Goal: Task Accomplishment & Management: Use online tool/utility

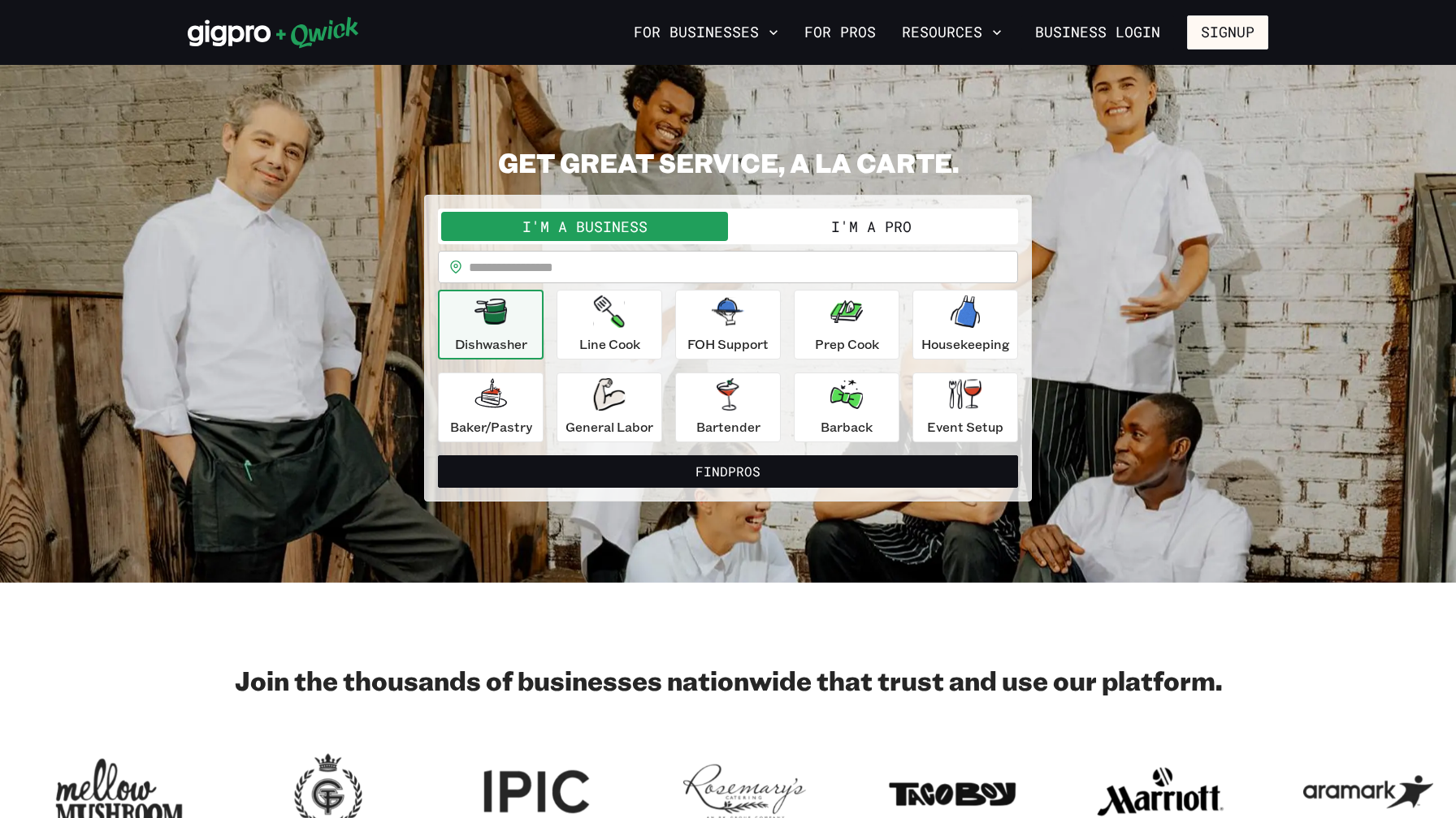
click at [782, 230] on button "I'm a Pro" at bounding box center [871, 226] width 286 height 29
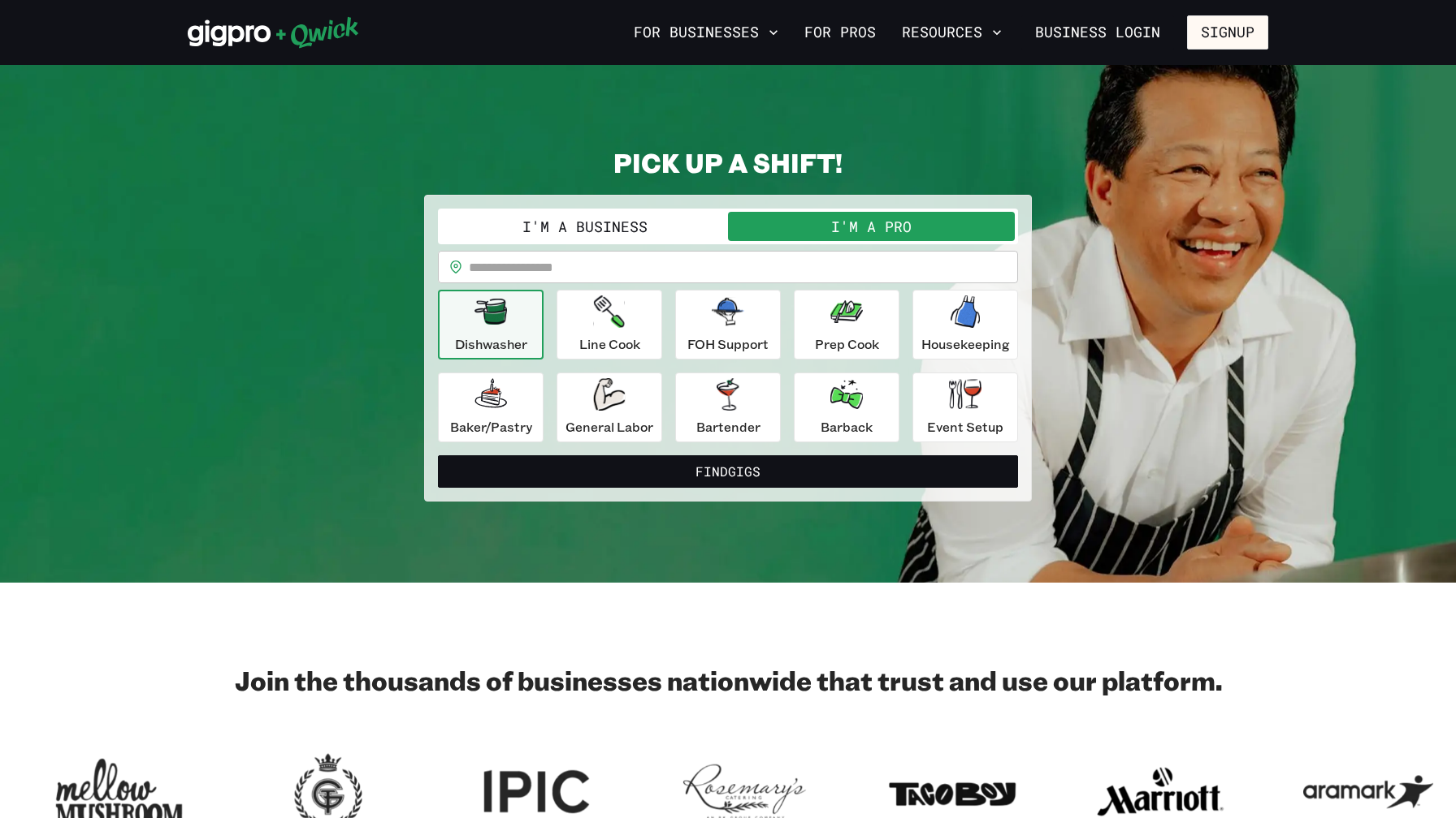
click at [640, 234] on button "I'm a Business" at bounding box center [584, 226] width 286 height 29
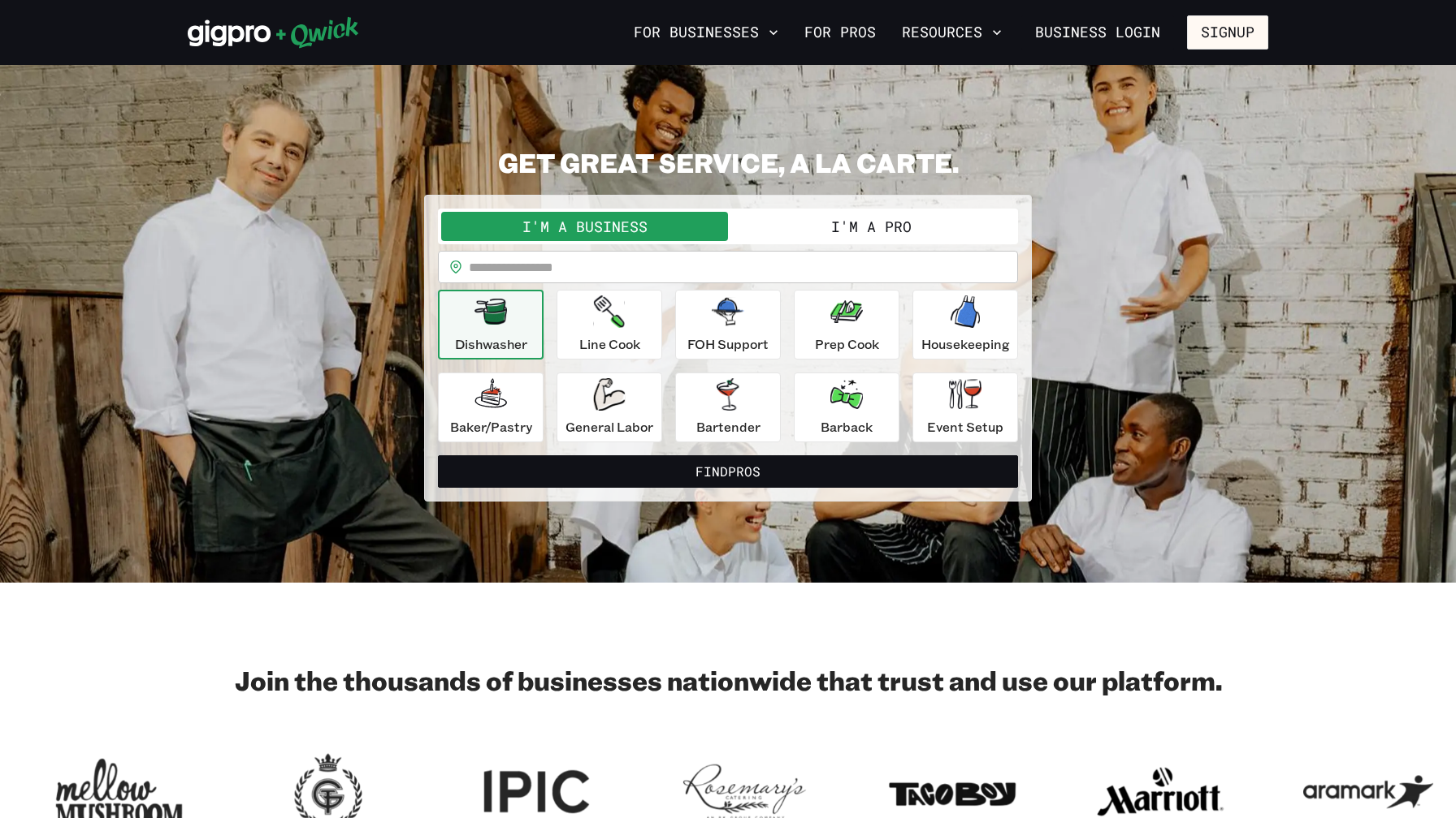
click at [819, 225] on button "I'm a Pro" at bounding box center [871, 226] width 286 height 29
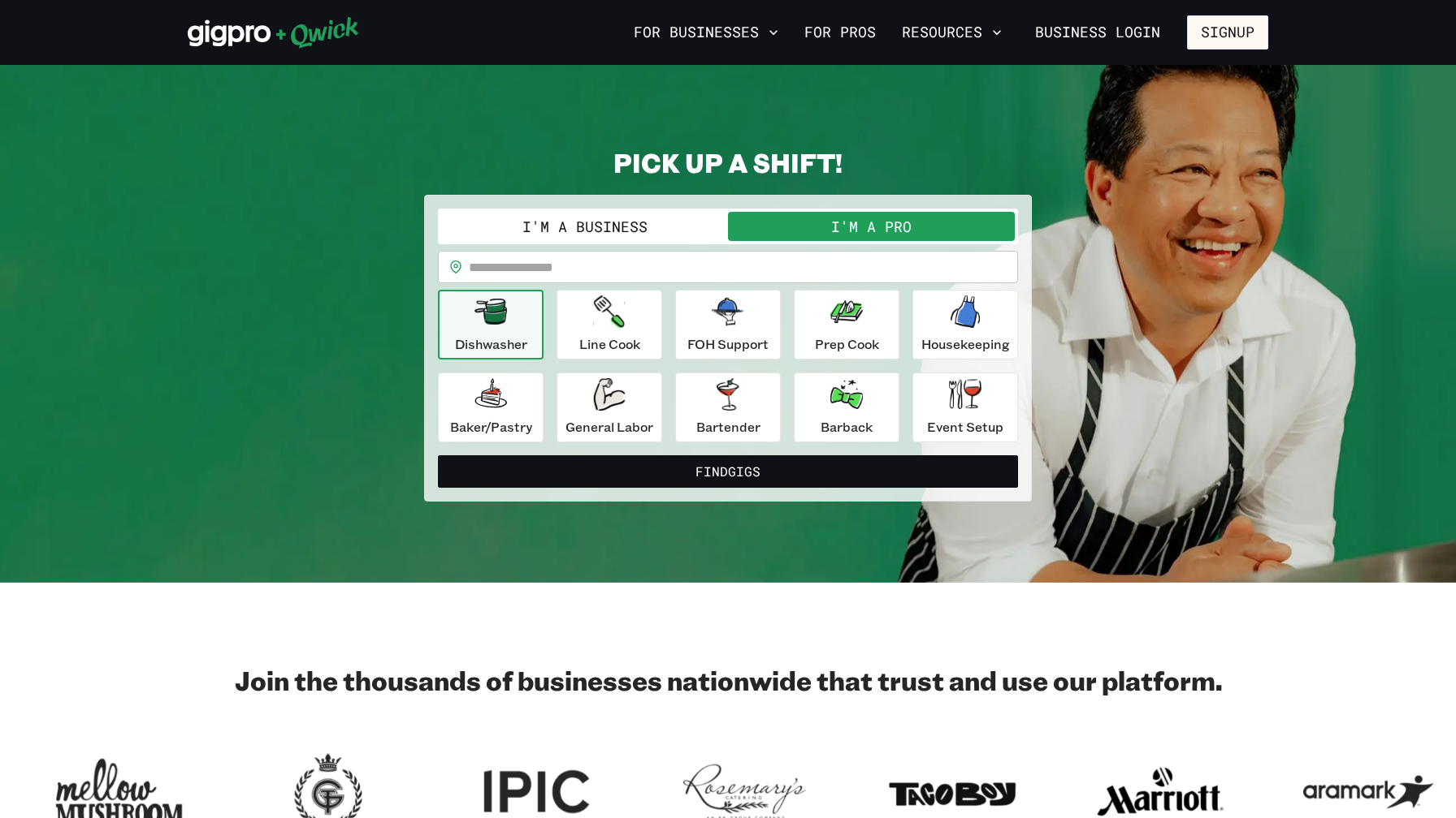
click at [672, 232] on button "I'm a Business" at bounding box center [584, 226] width 286 height 29
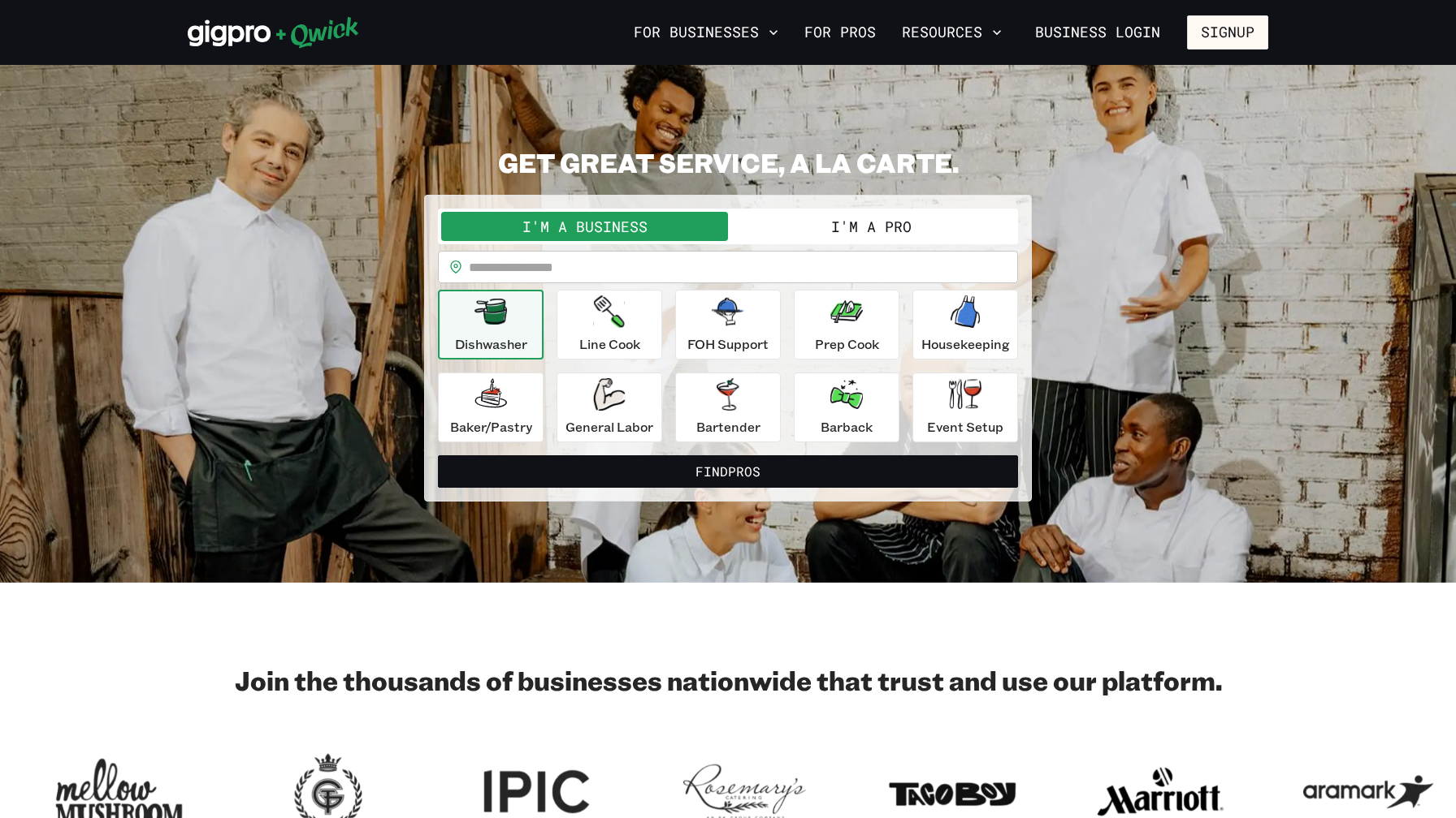
click at [803, 224] on button "I'm a Pro" at bounding box center [871, 226] width 286 height 29
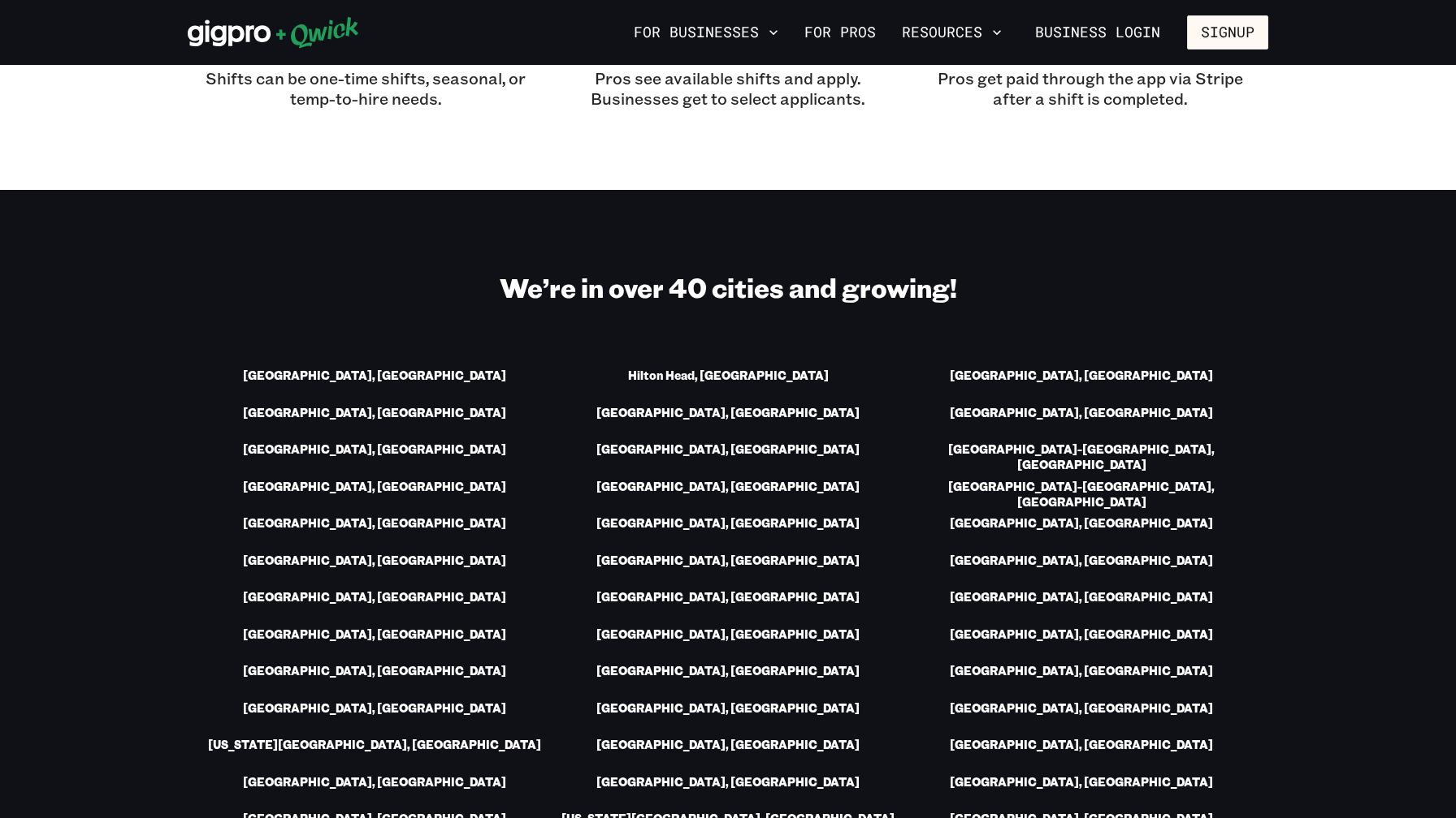
scroll to position [2429, 0]
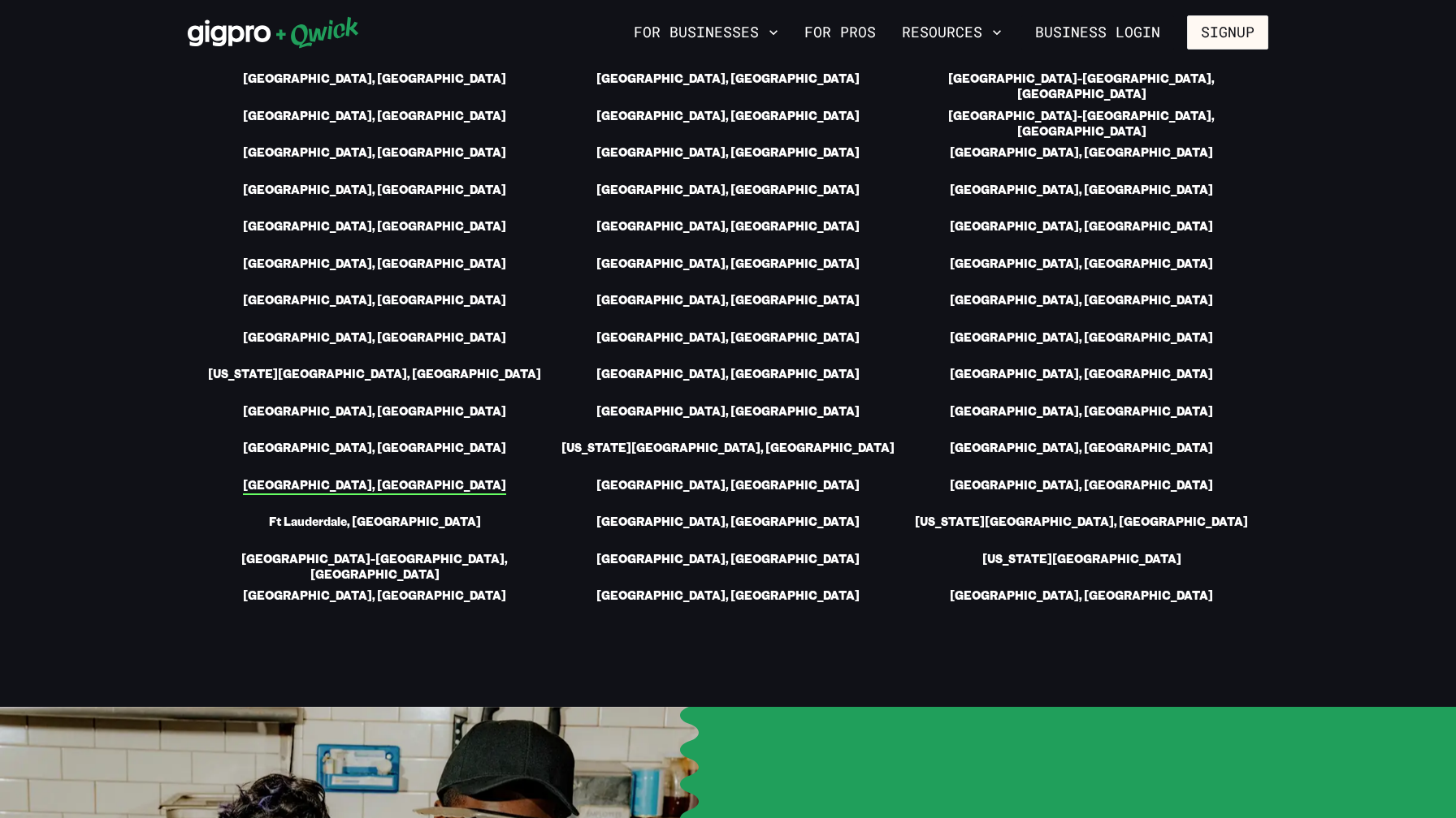
click at [377, 479] on link "[GEOGRAPHIC_DATA], [GEOGRAPHIC_DATA]" at bounding box center [374, 487] width 263 height 17
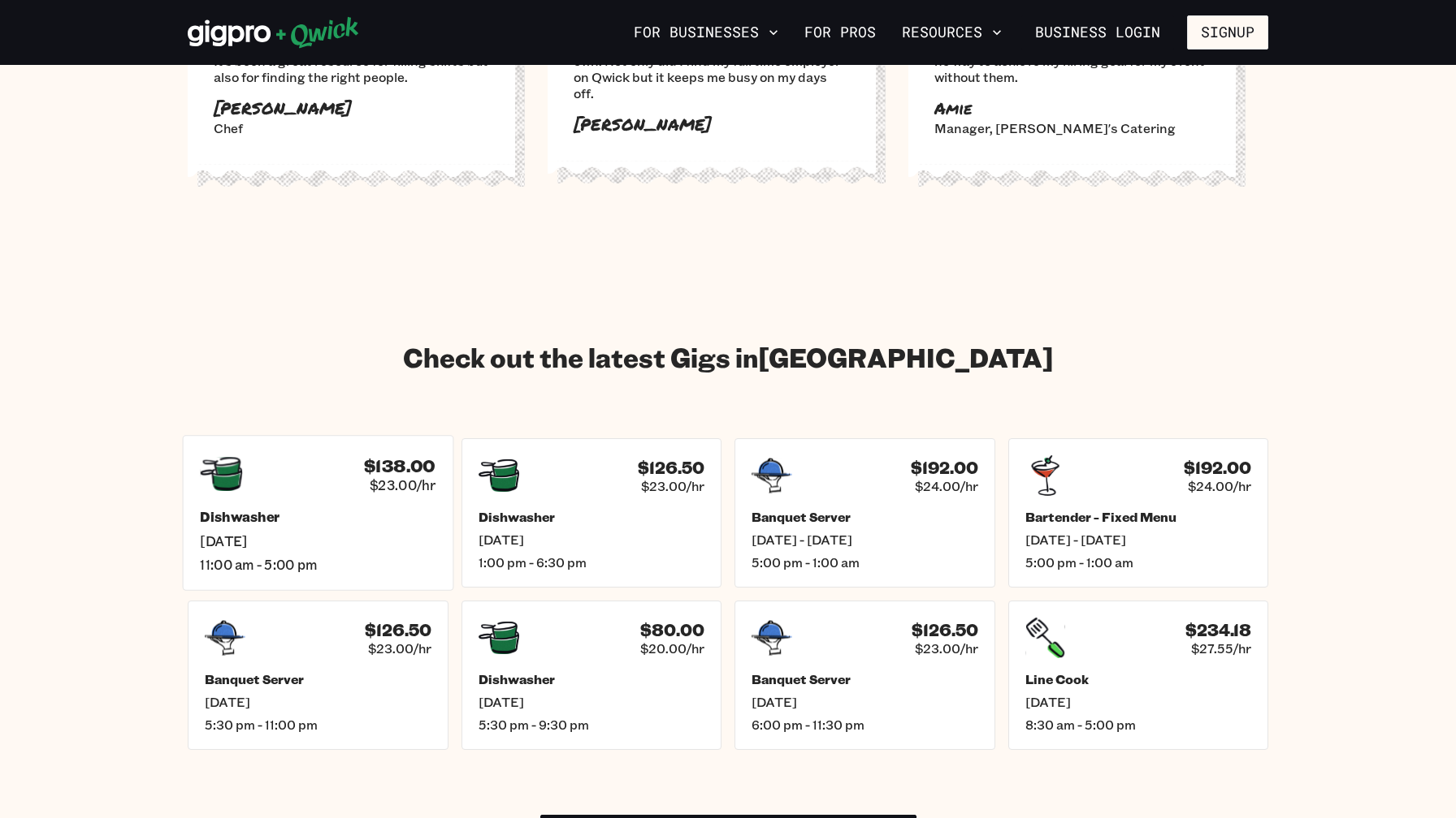
scroll to position [2341, 0]
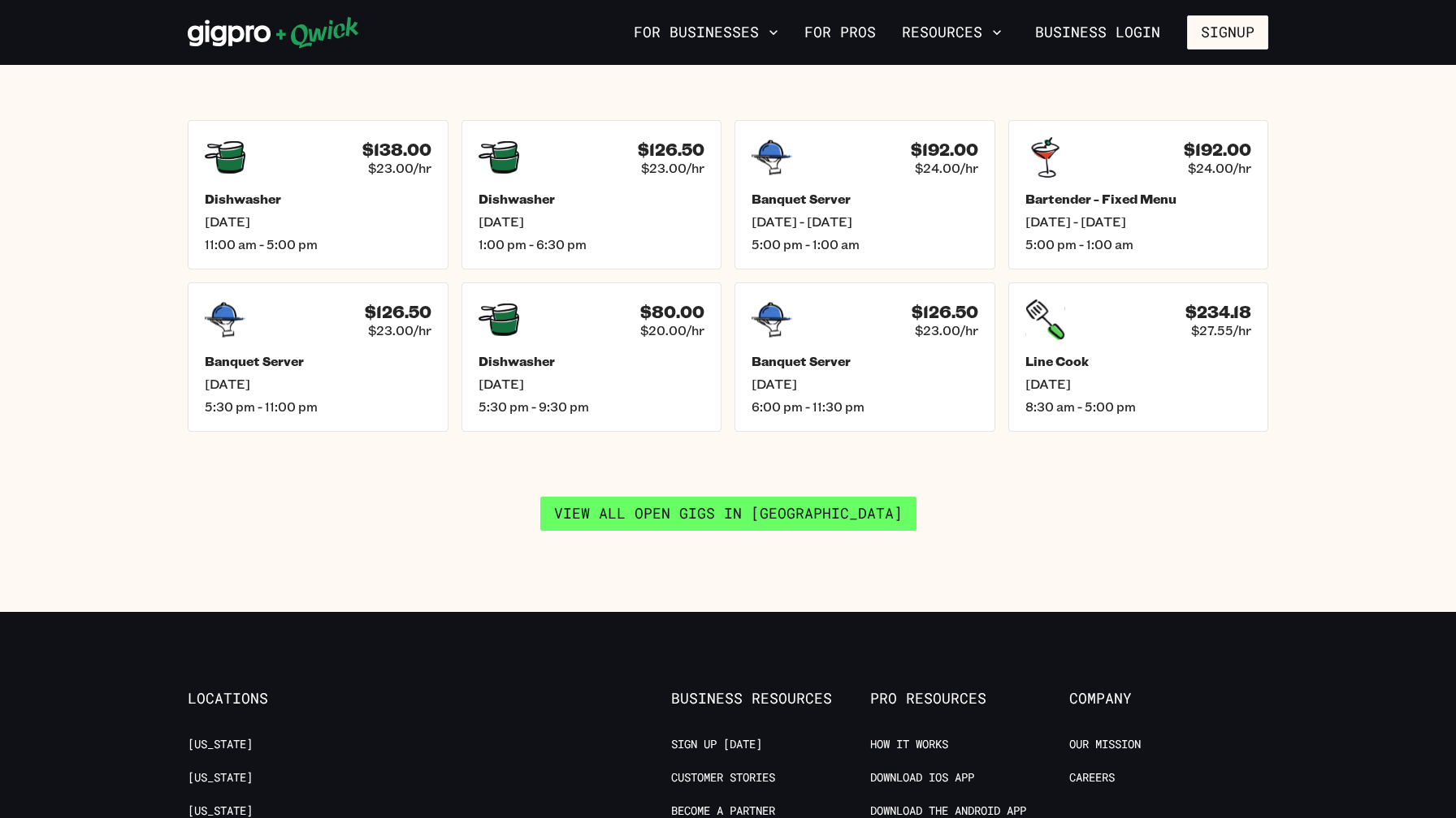
click at [682, 497] on link "View all open gigs in [GEOGRAPHIC_DATA]" at bounding box center [728, 513] width 376 height 34
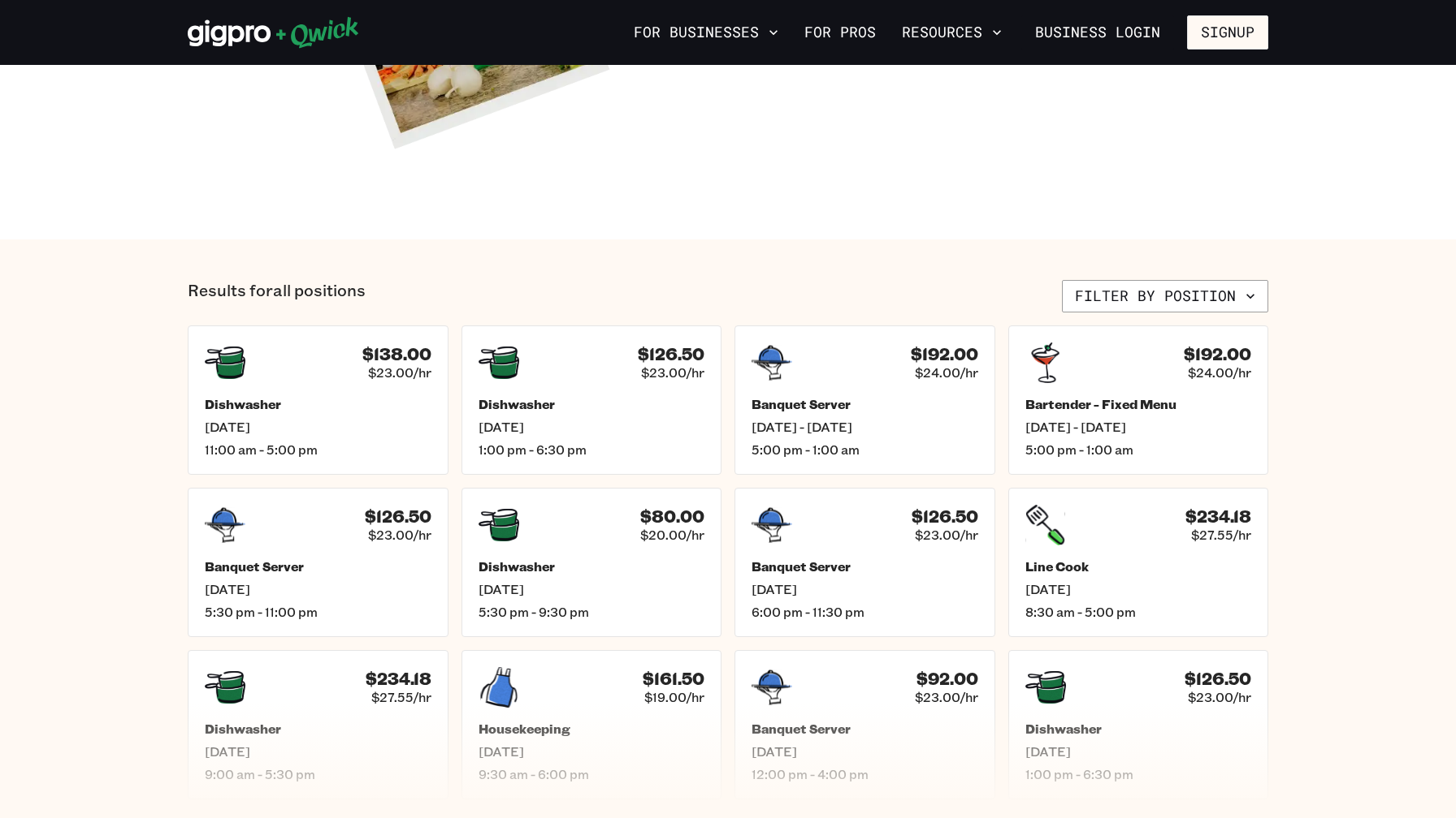
scroll to position [573, 0]
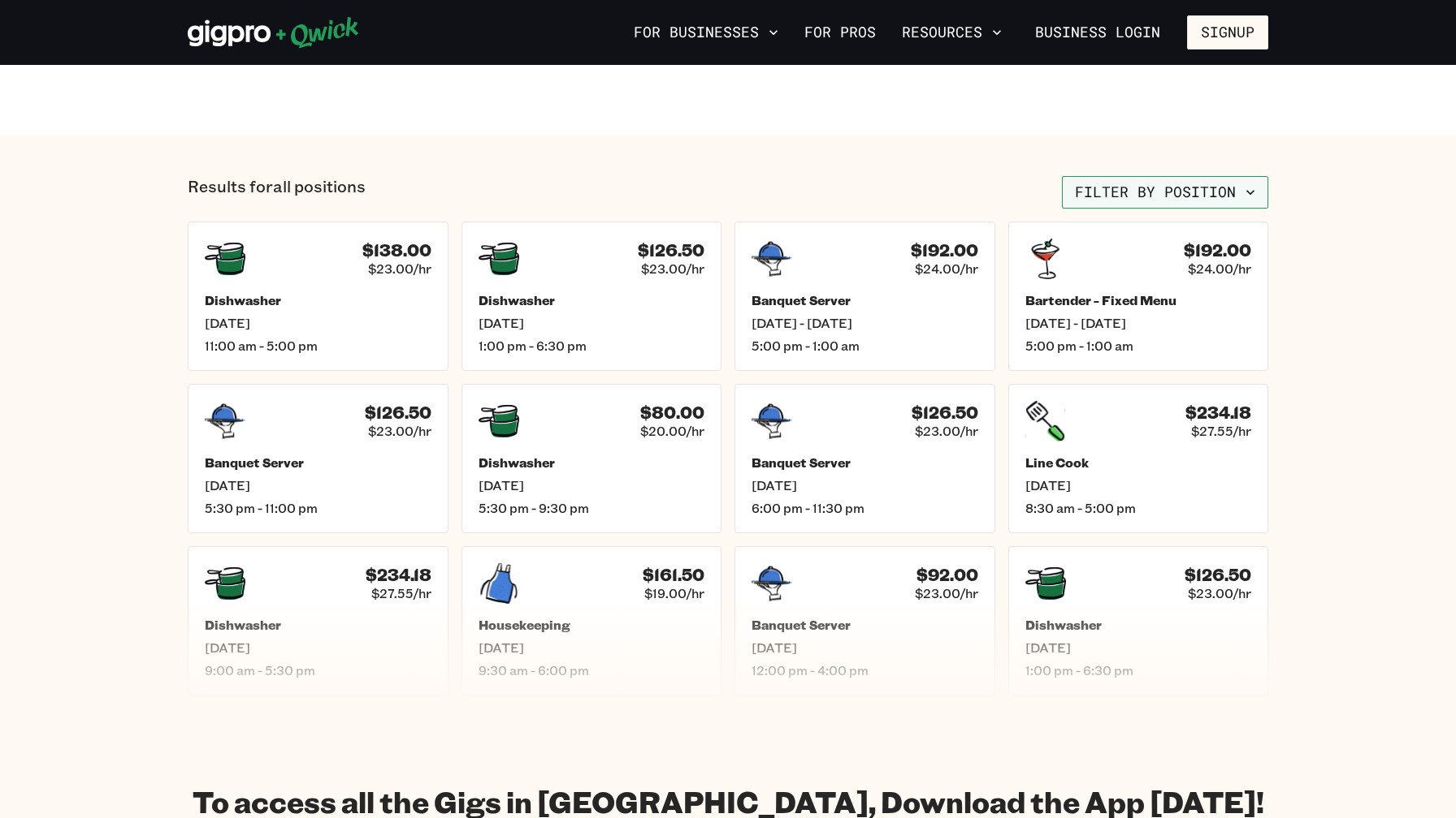
click at [1142, 200] on button "Filter by position" at bounding box center [1164, 192] width 206 height 33
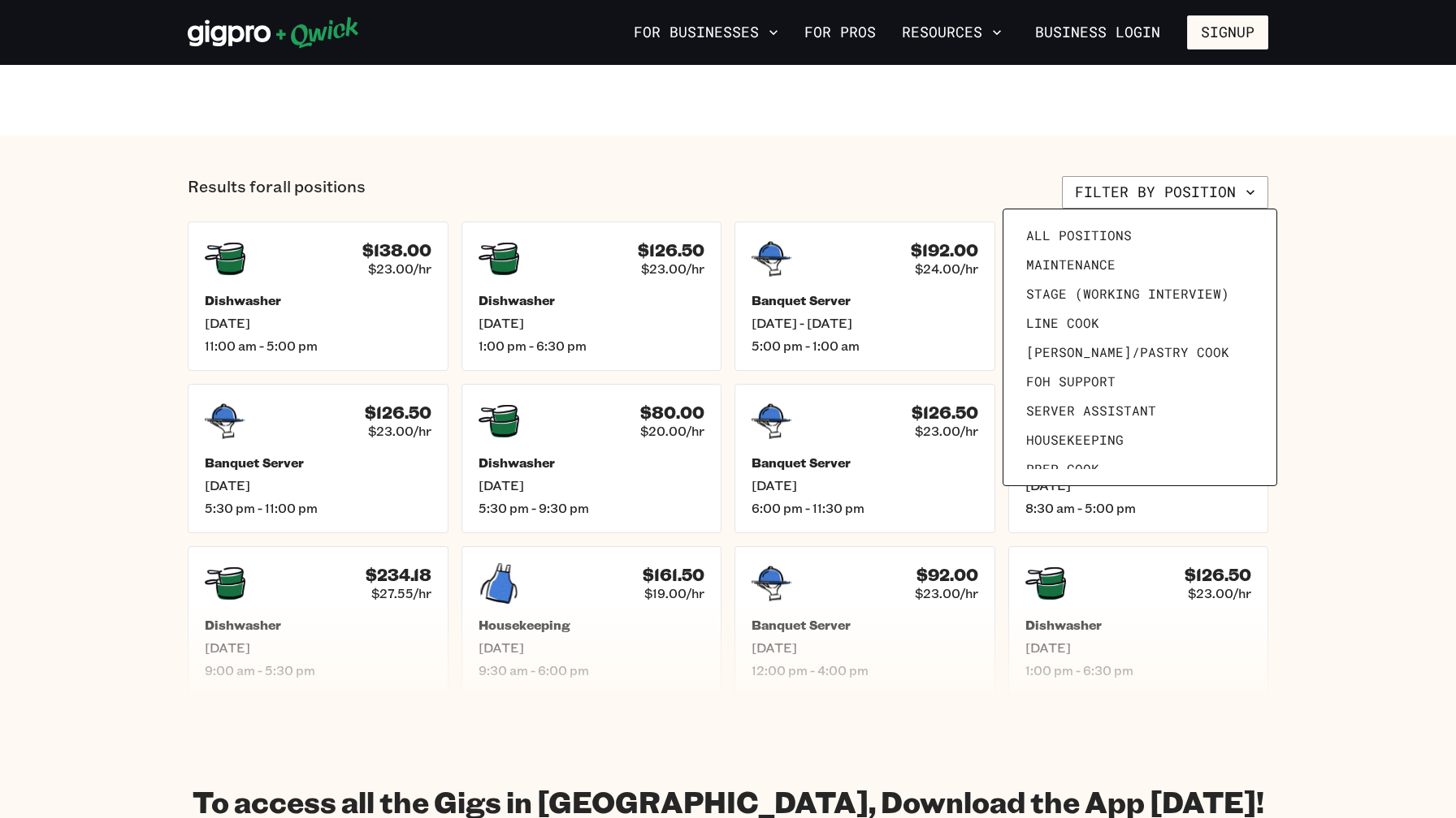
scroll to position [0, 0]
click at [919, 187] on div at bounding box center [728, 409] width 1456 height 818
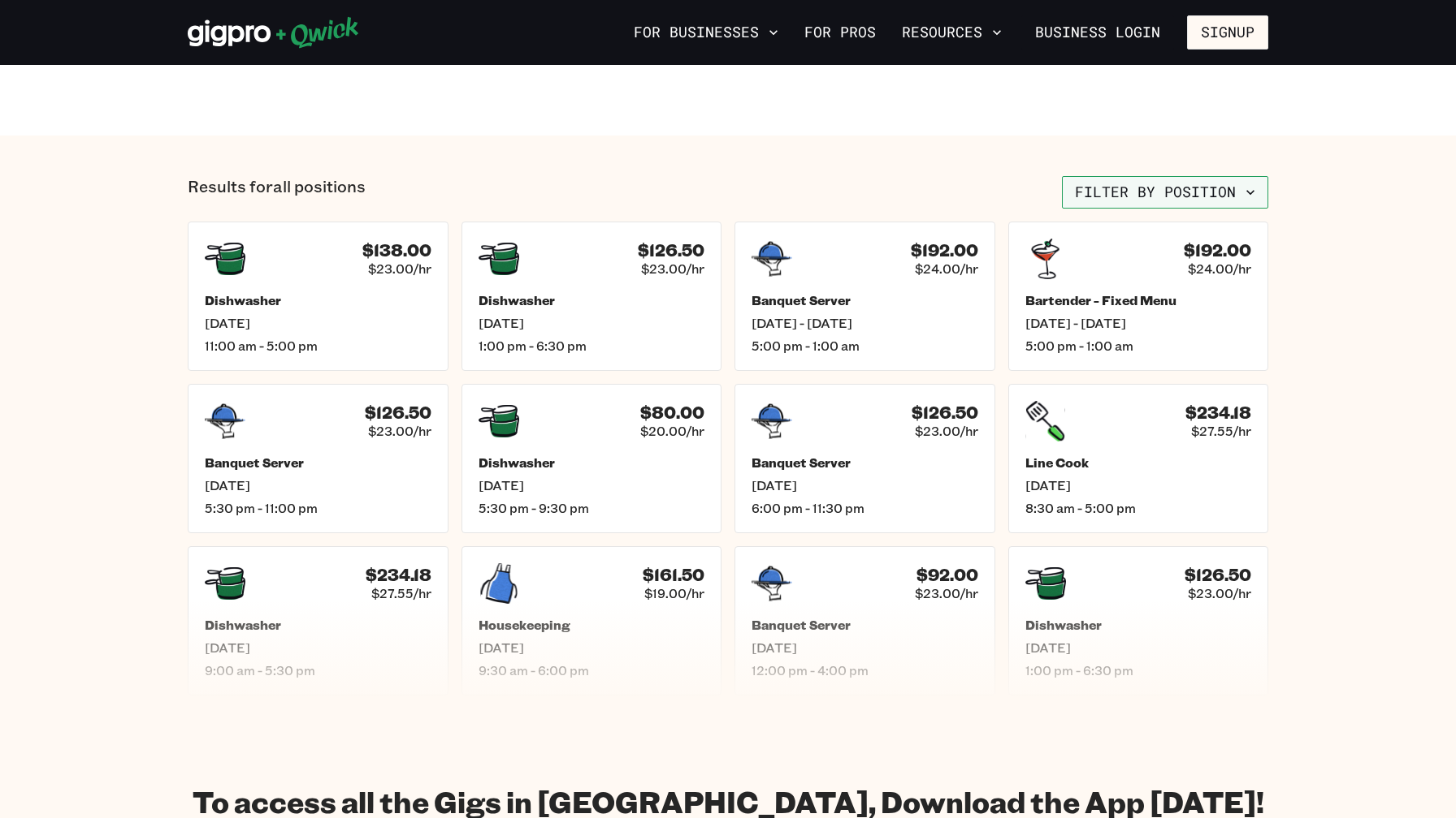
click at [1135, 188] on button "Filter by position" at bounding box center [1164, 192] width 206 height 33
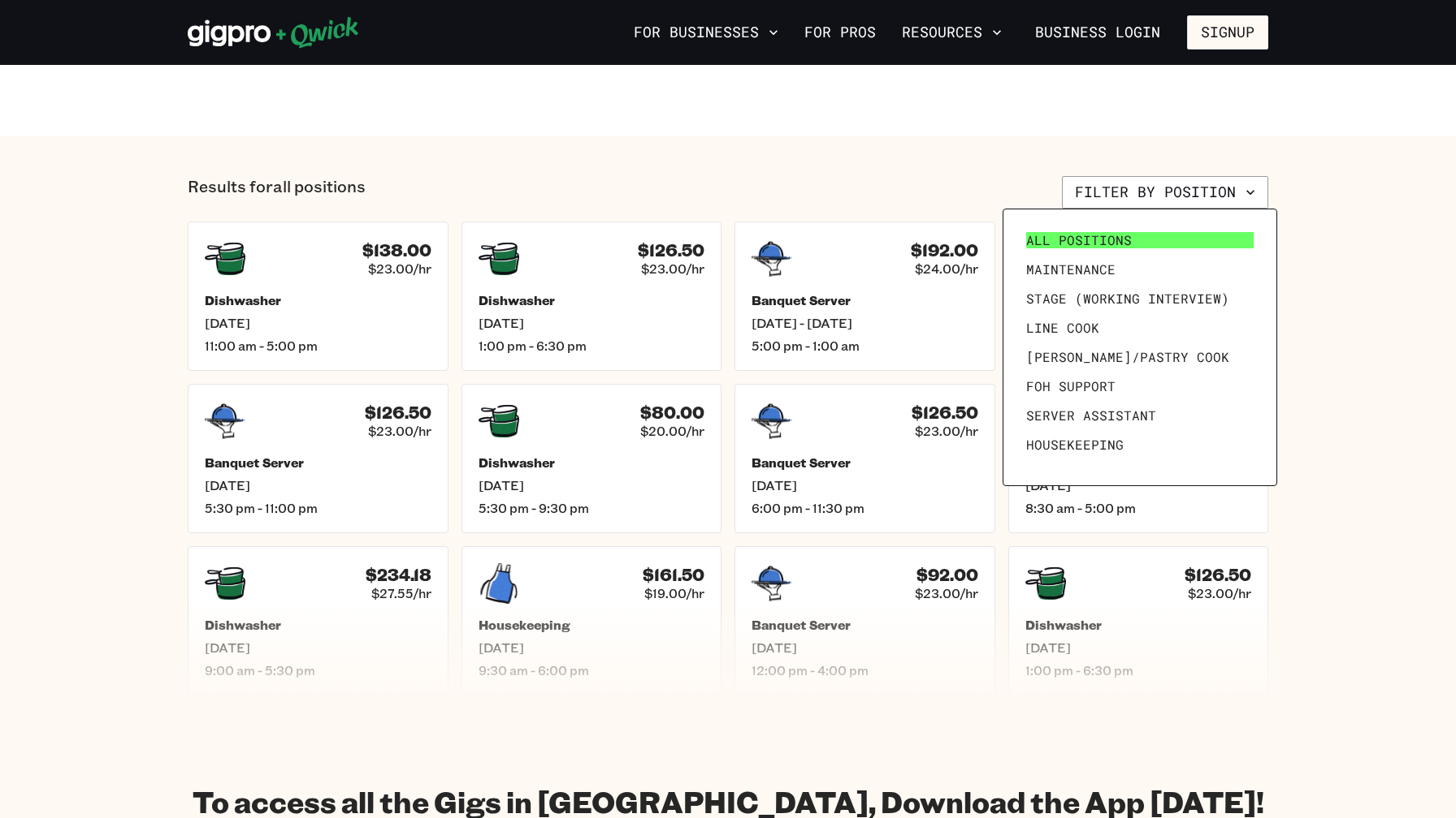
click at [1091, 240] on span "All Positions" at bounding box center [1078, 240] width 105 height 16
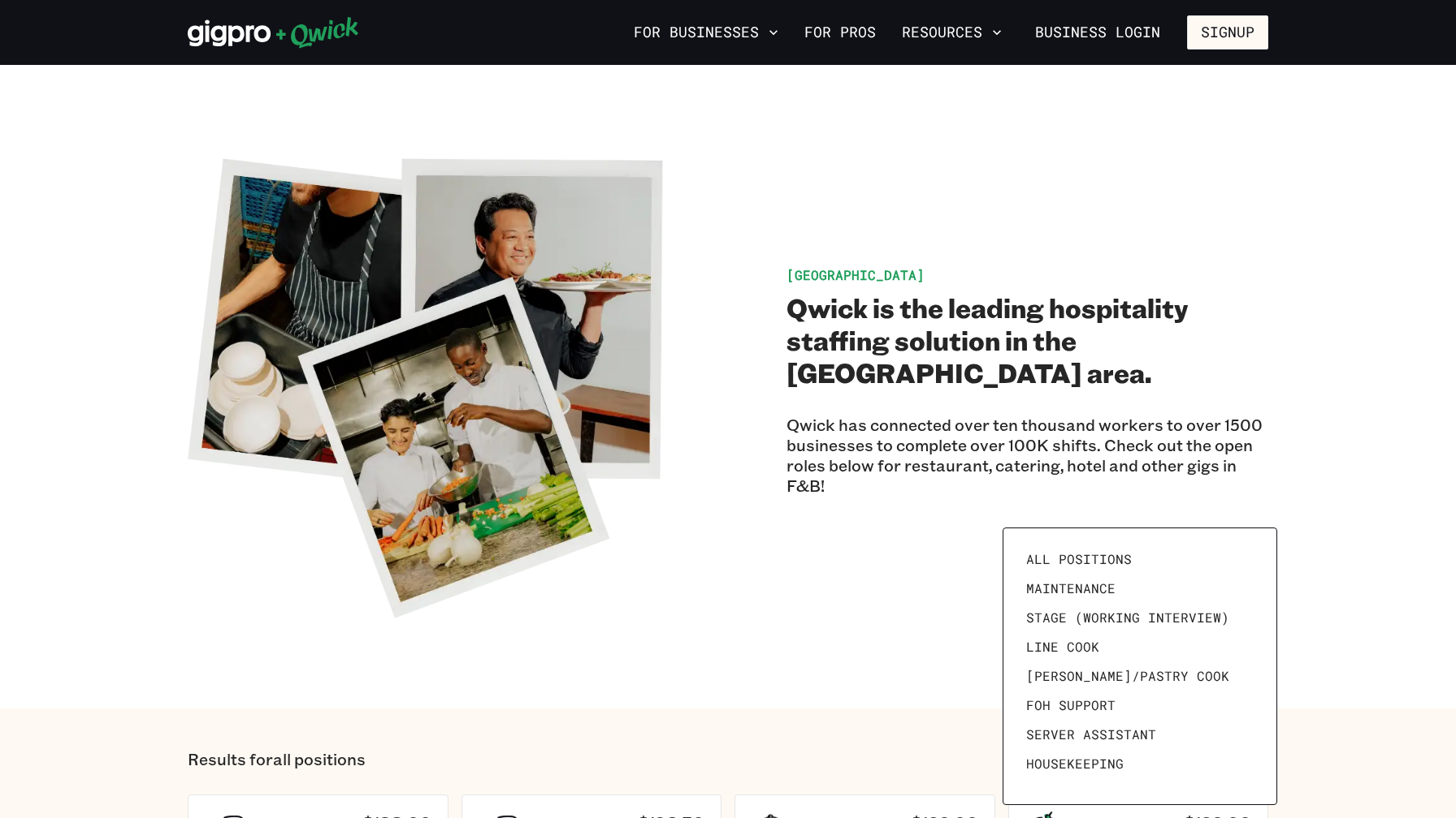
click at [722, 544] on div at bounding box center [728, 409] width 1456 height 818
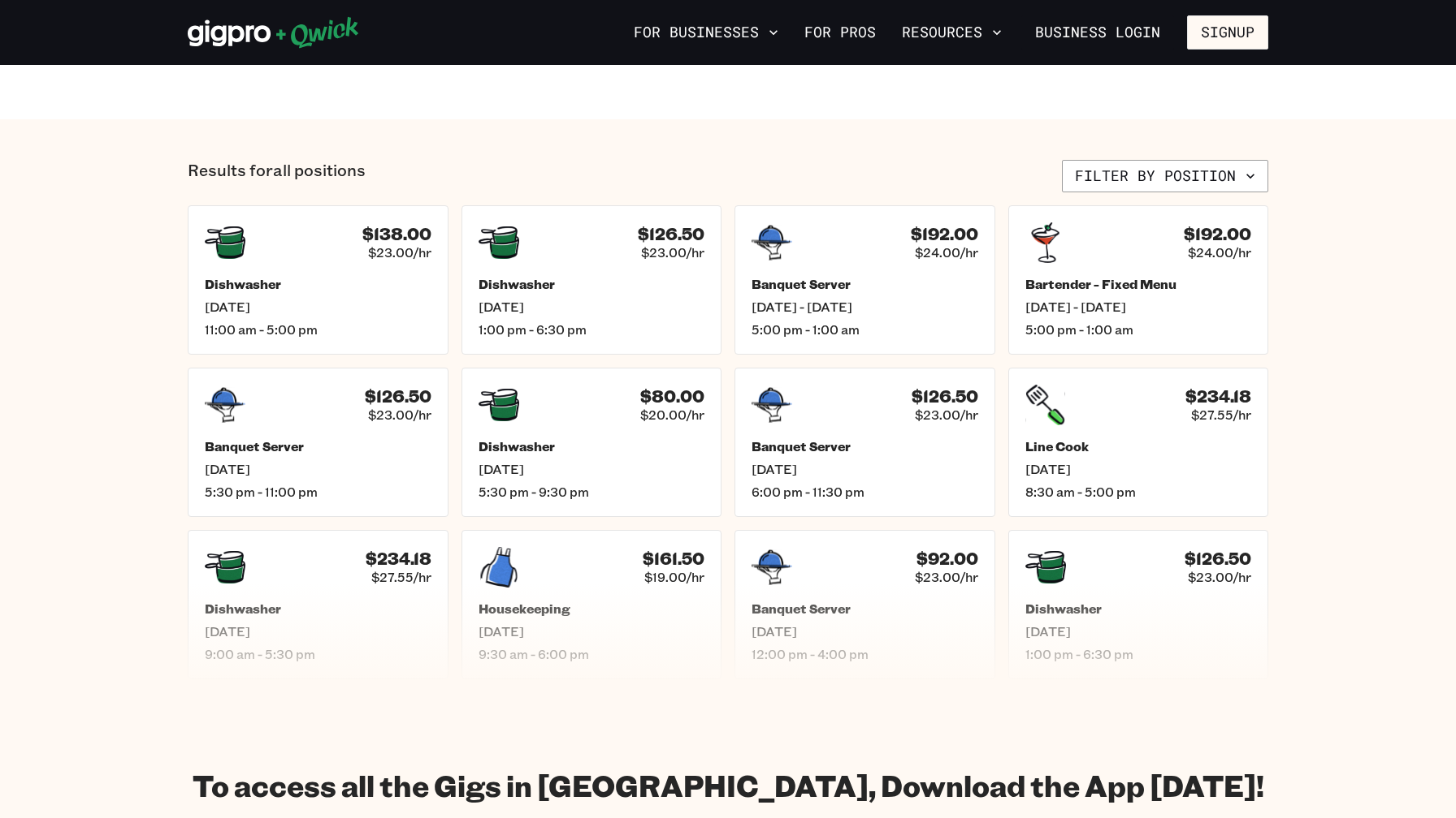
scroll to position [524, 0]
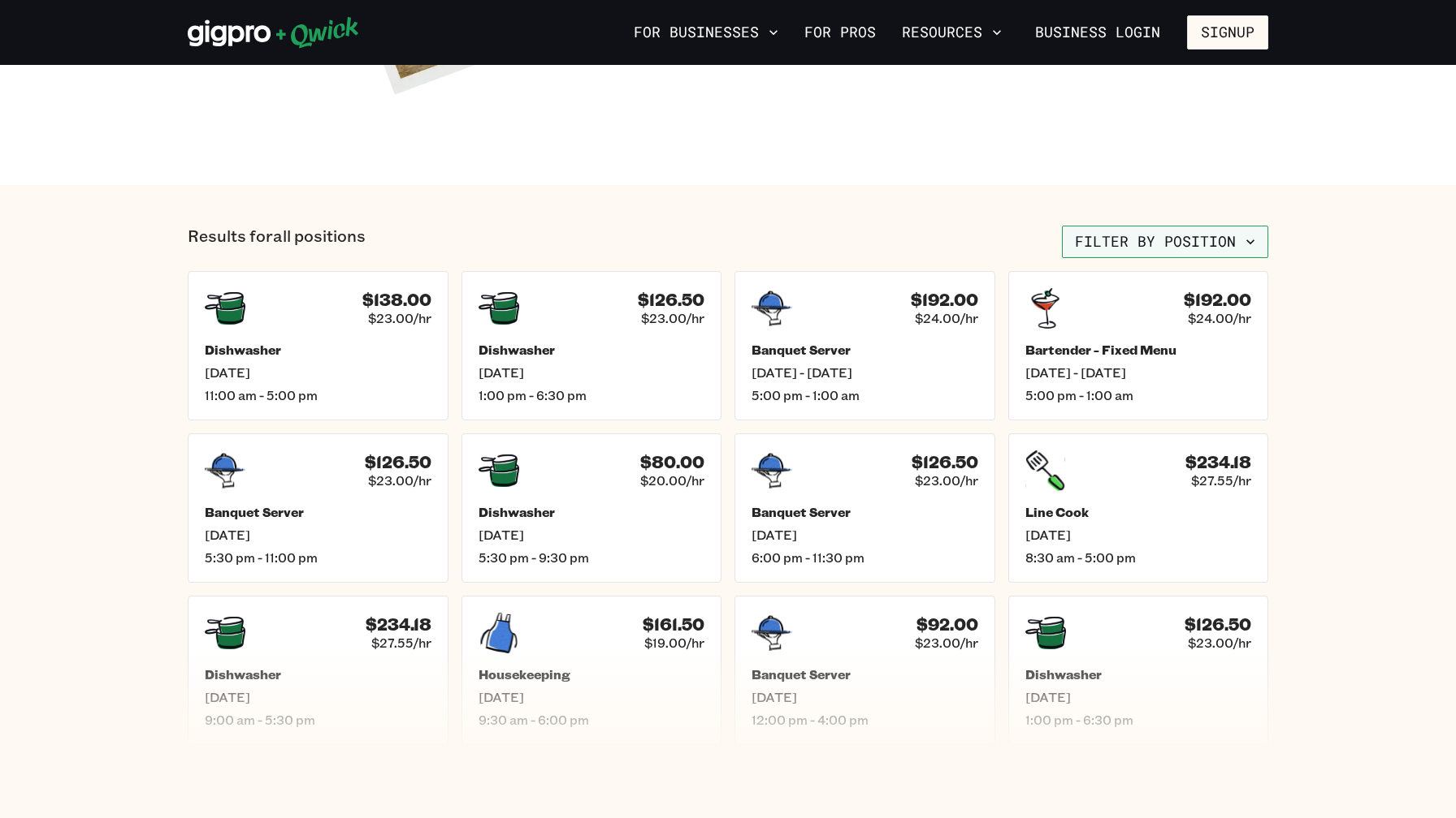
click at [1157, 246] on button "Filter by position" at bounding box center [1164, 242] width 206 height 33
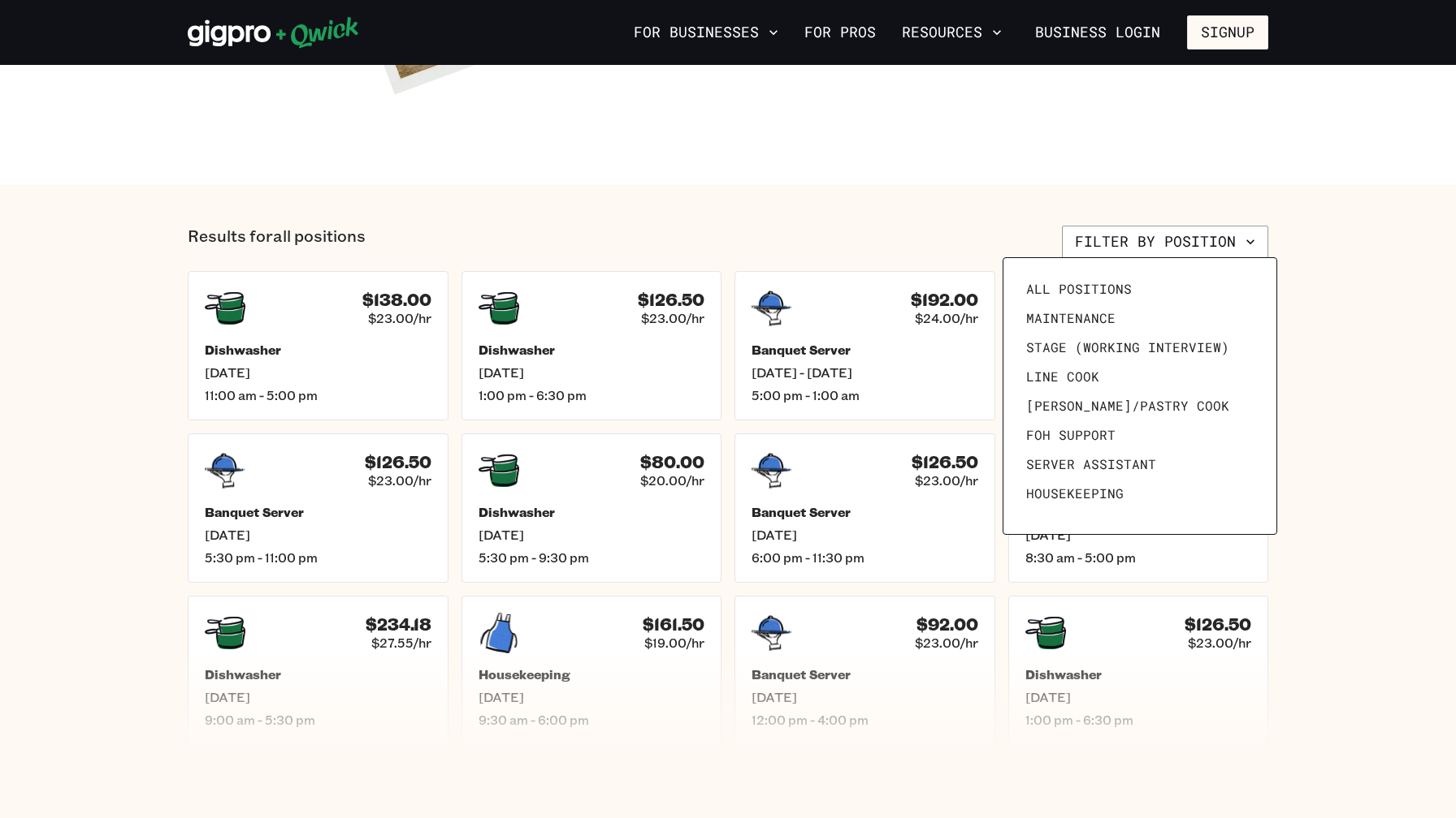
click at [955, 197] on div at bounding box center [728, 409] width 1456 height 818
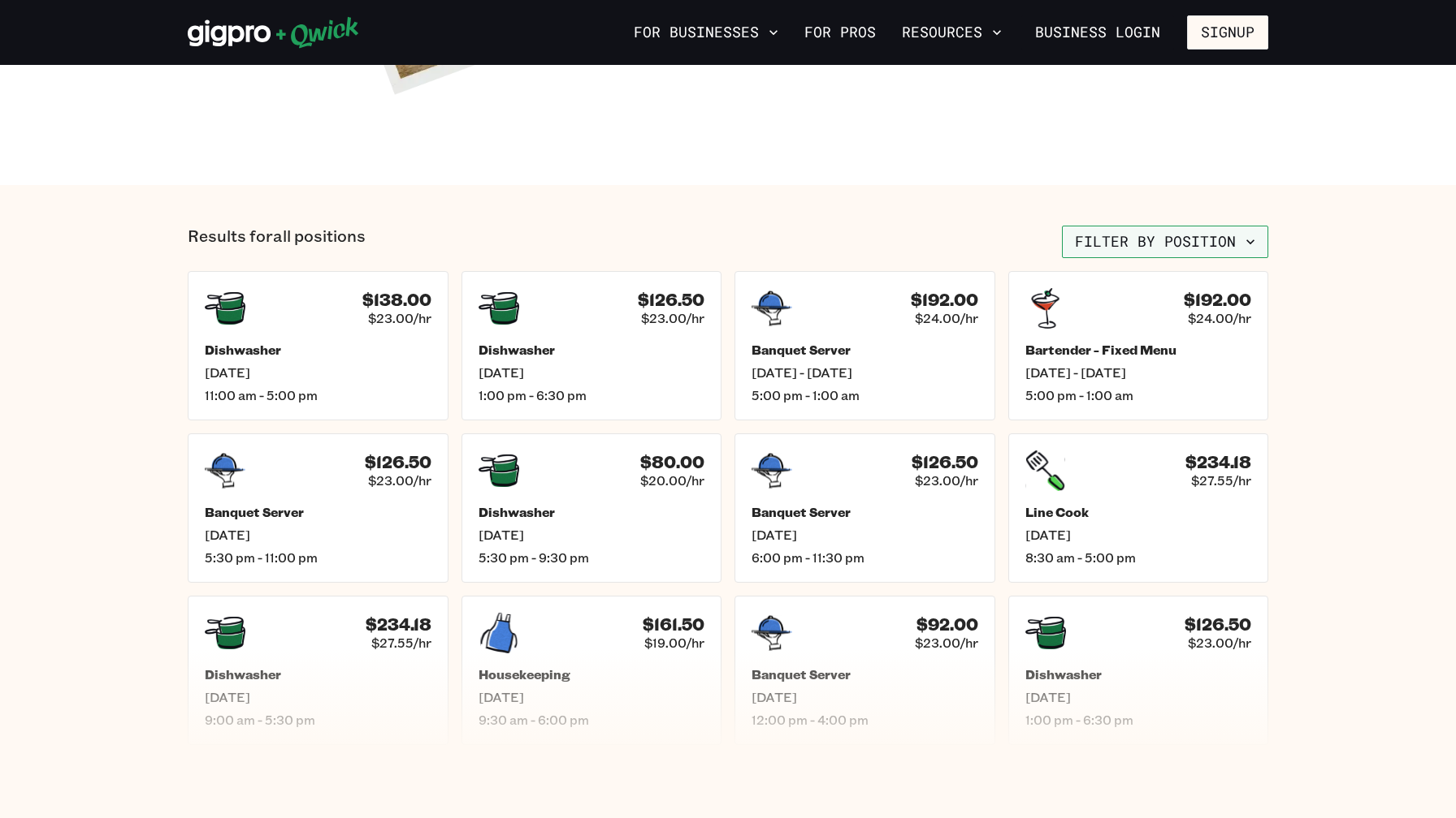
click at [1124, 250] on button "Filter by position" at bounding box center [1164, 242] width 206 height 33
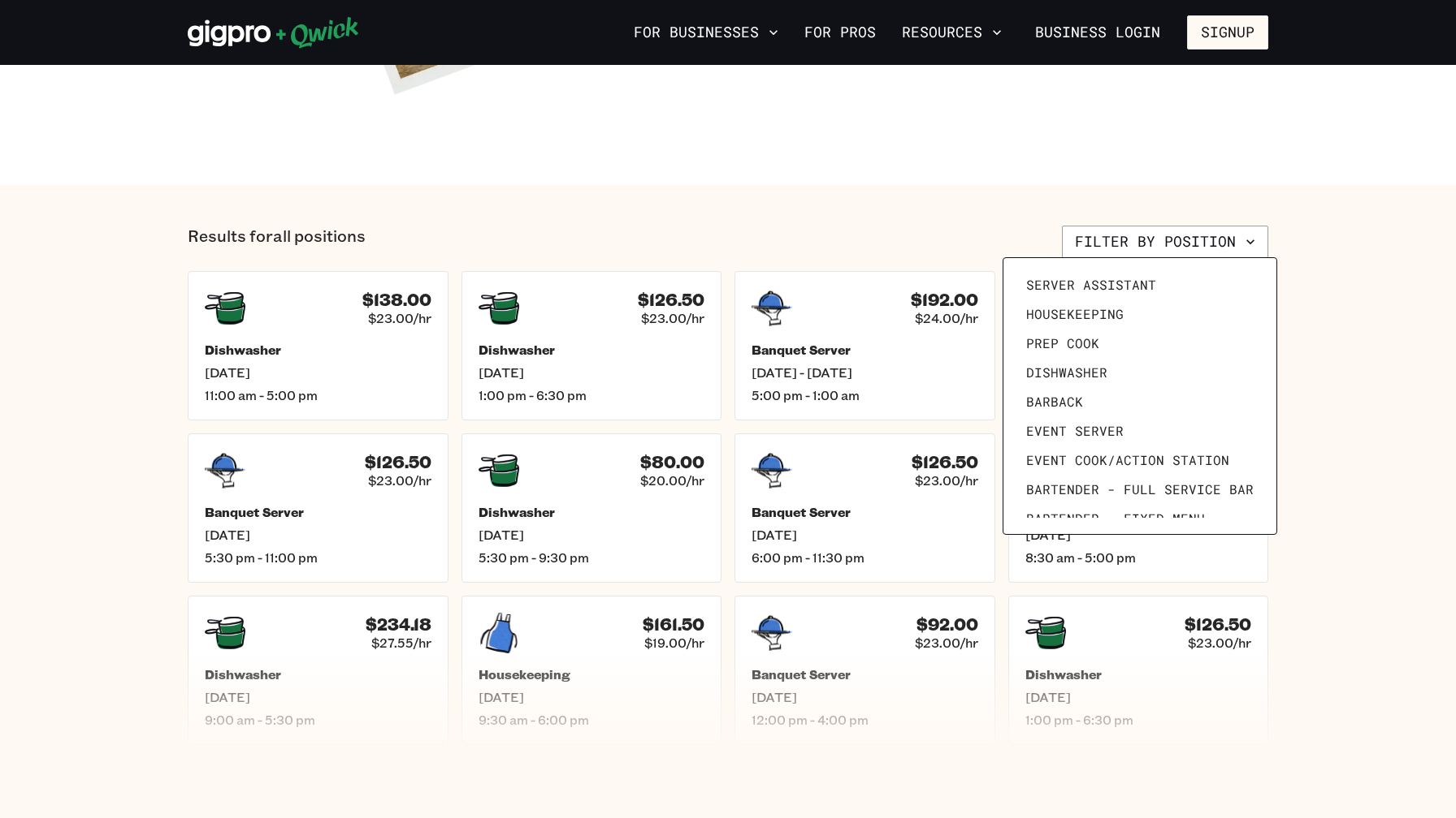
scroll to position [224, 0]
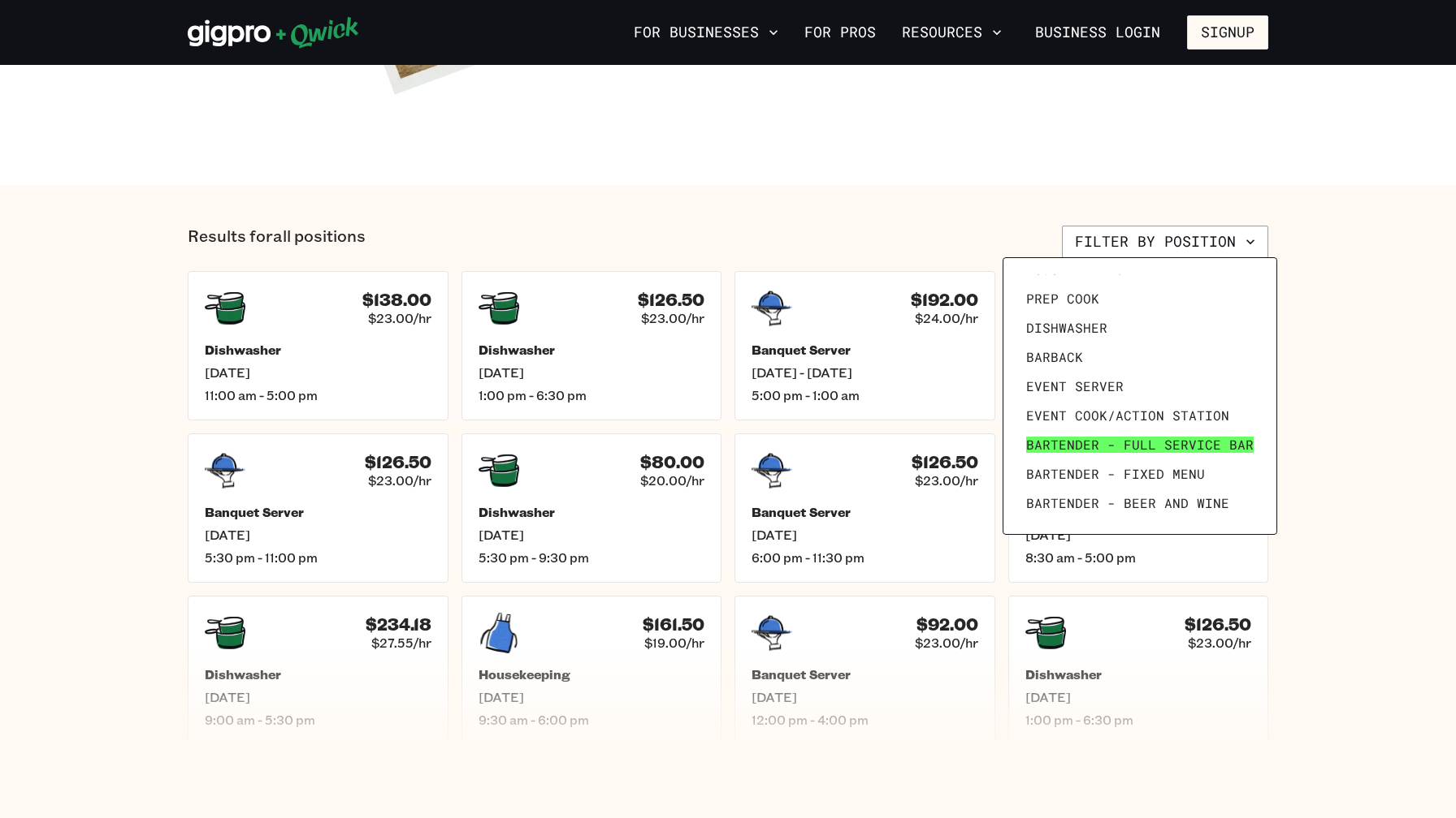
click at [1075, 439] on span "Bartender - Full Service Bar" at bounding box center [1139, 445] width 227 height 16
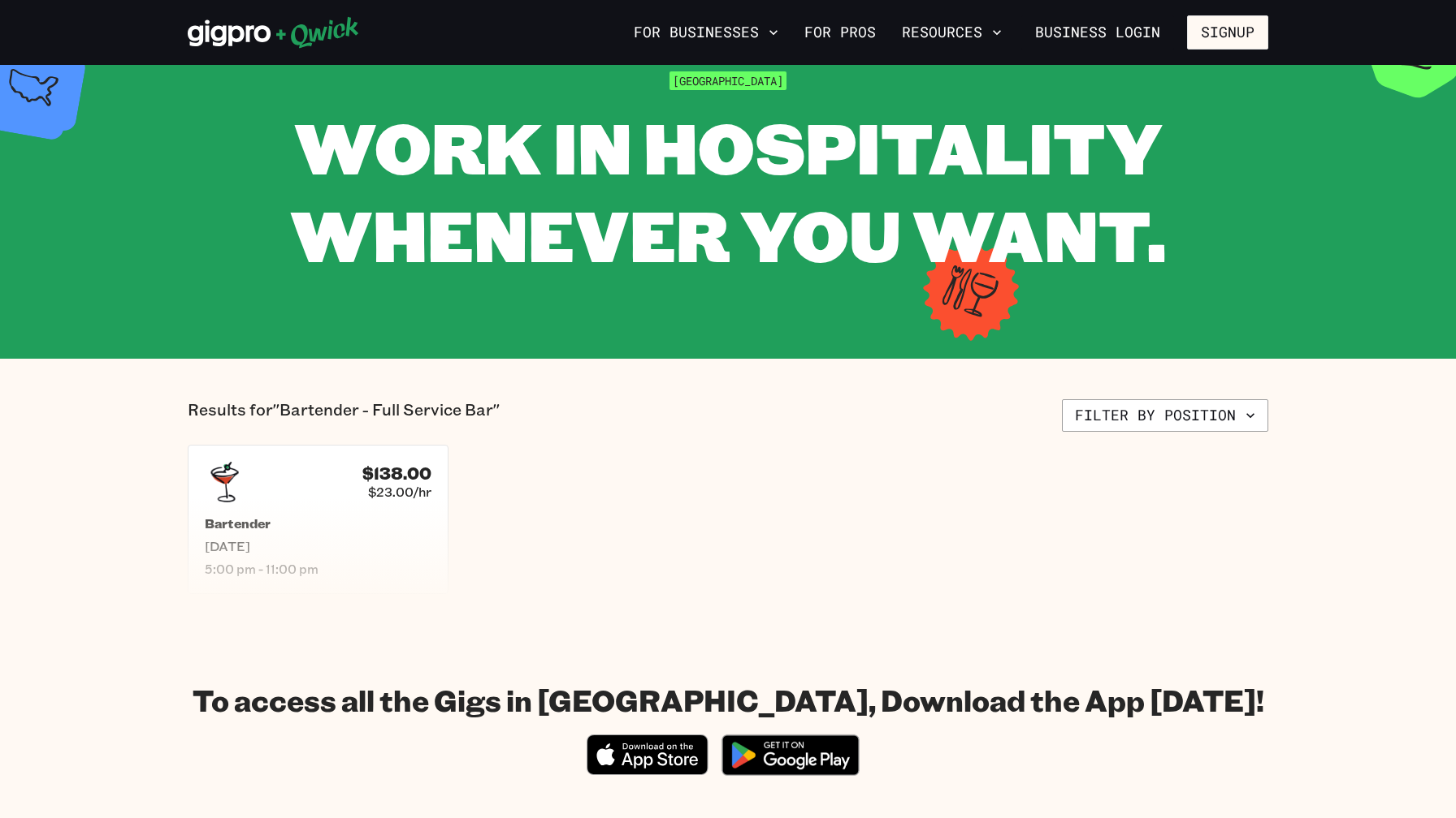
scroll to position [168, 0]
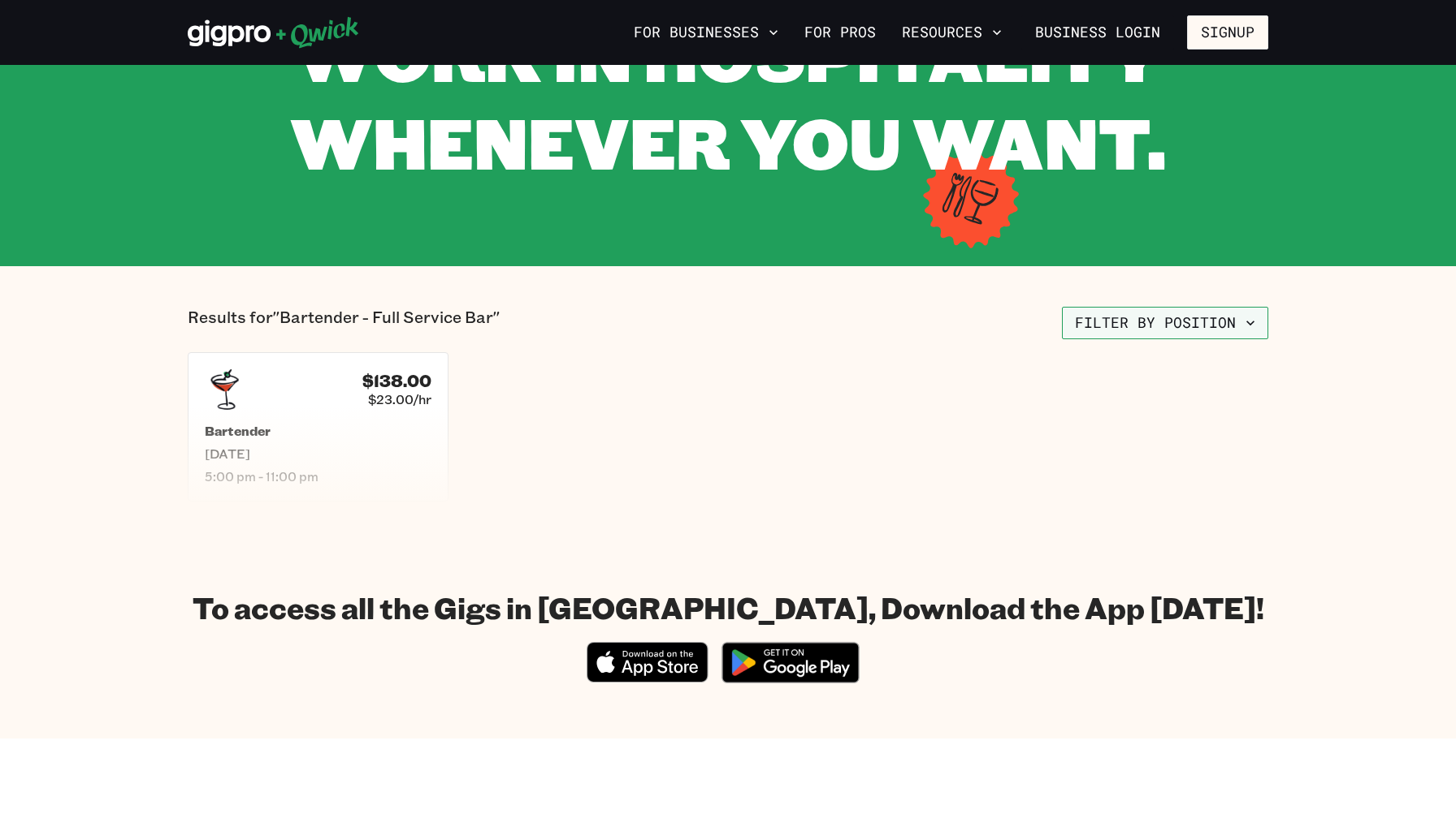
click at [1132, 324] on button "Filter by position" at bounding box center [1164, 323] width 206 height 33
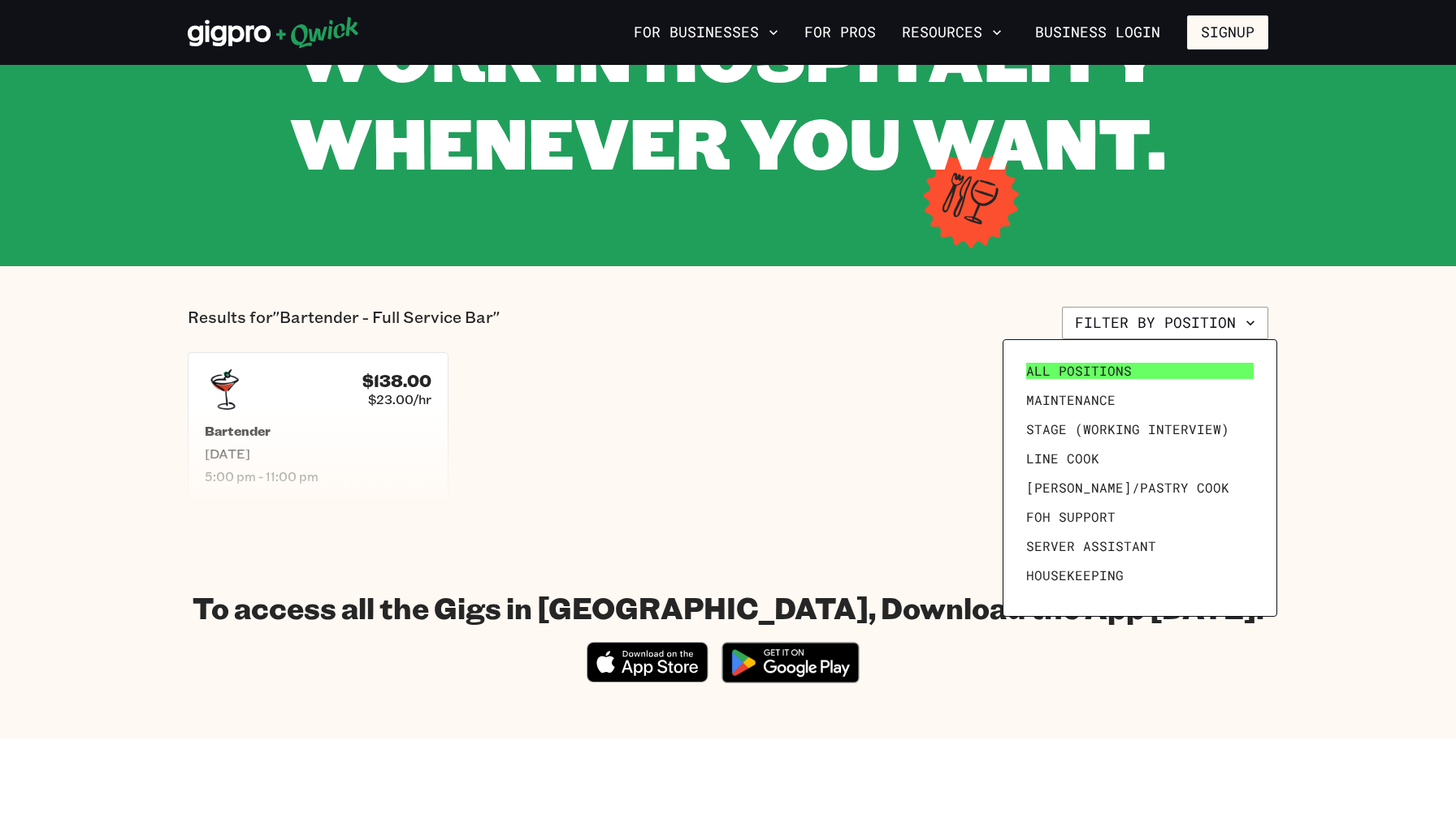
click at [1097, 365] on span "All Positions" at bounding box center [1078, 370] width 105 height 16
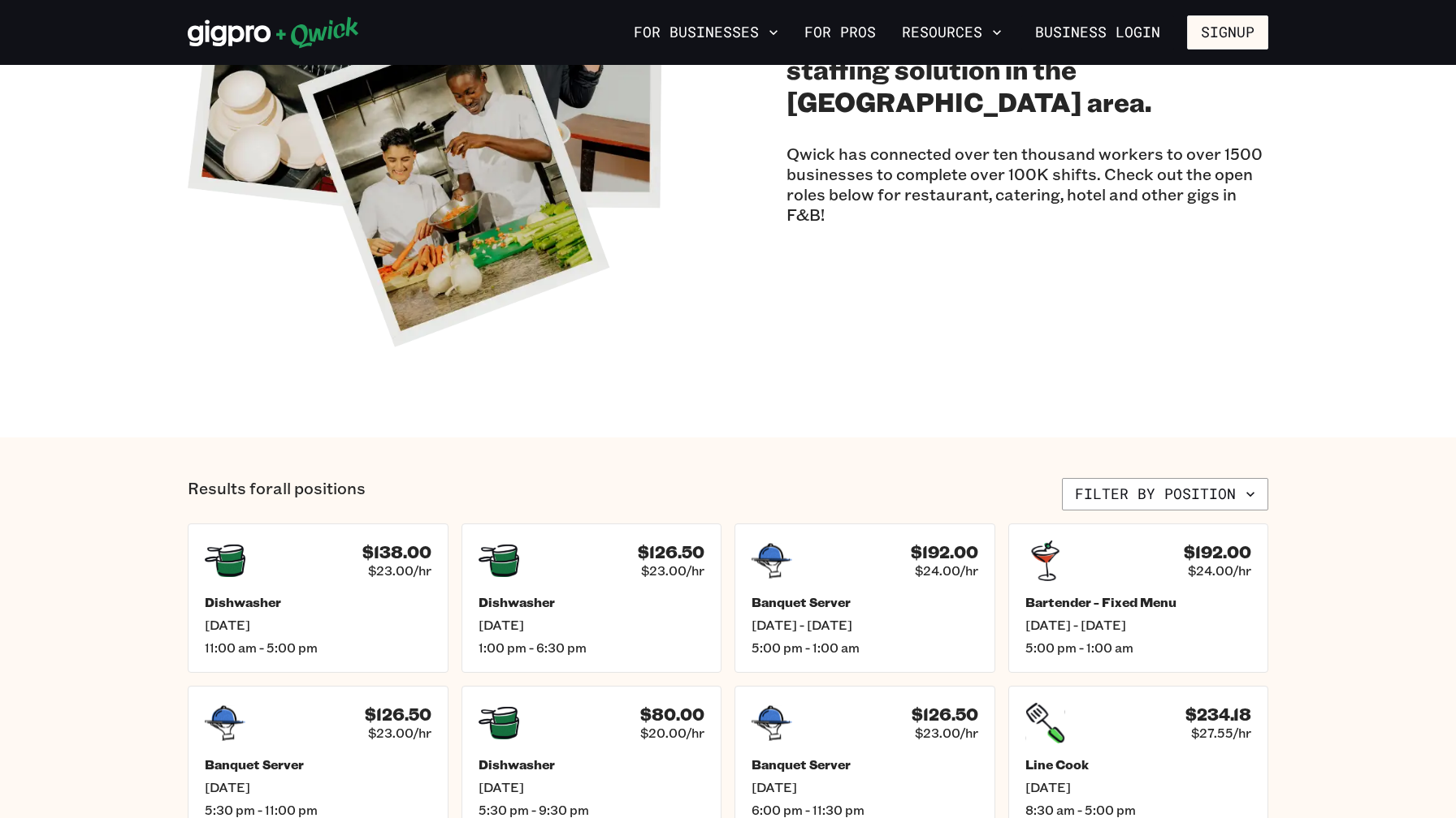
scroll to position [143, 0]
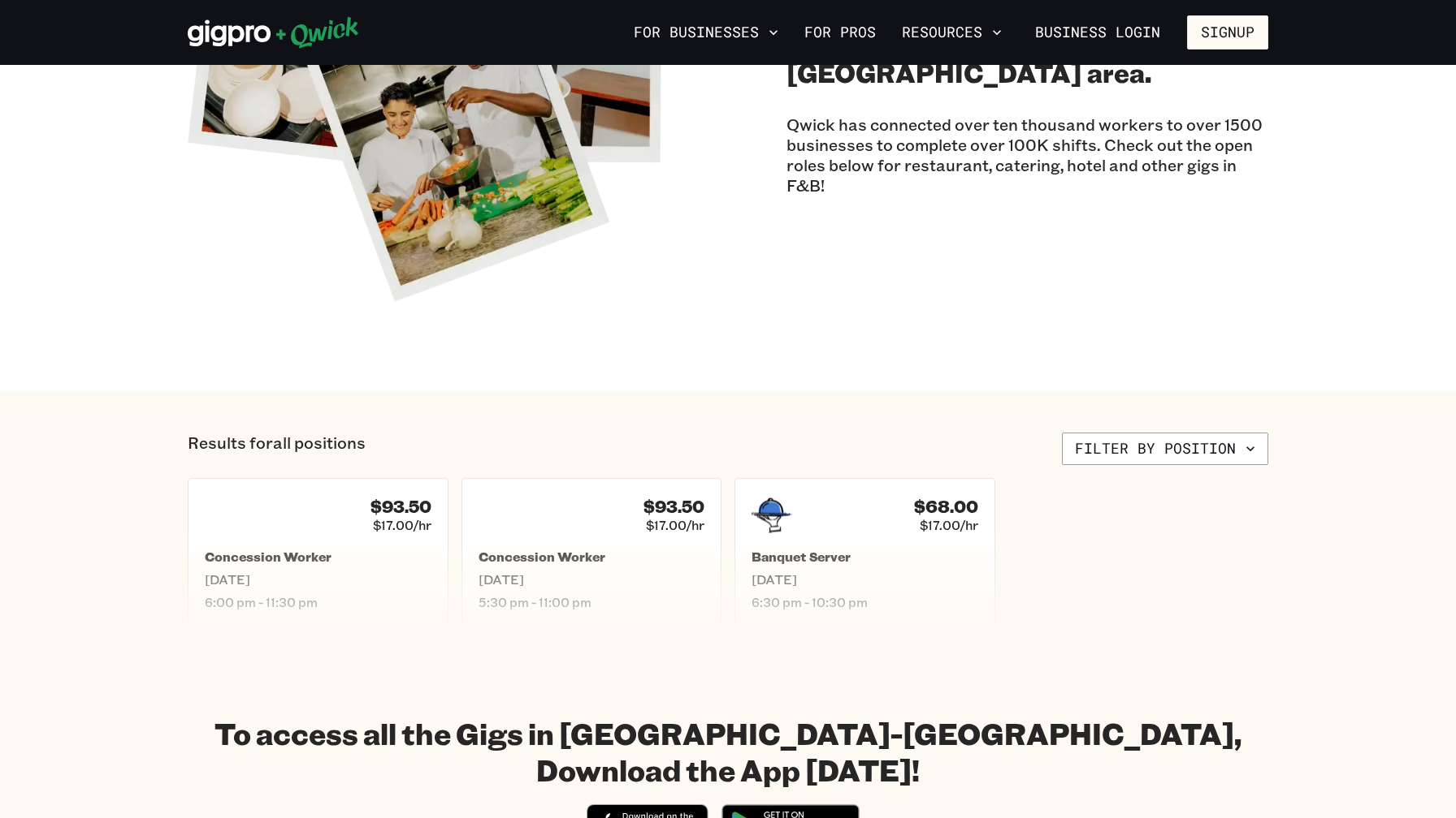
scroll to position [384, 0]
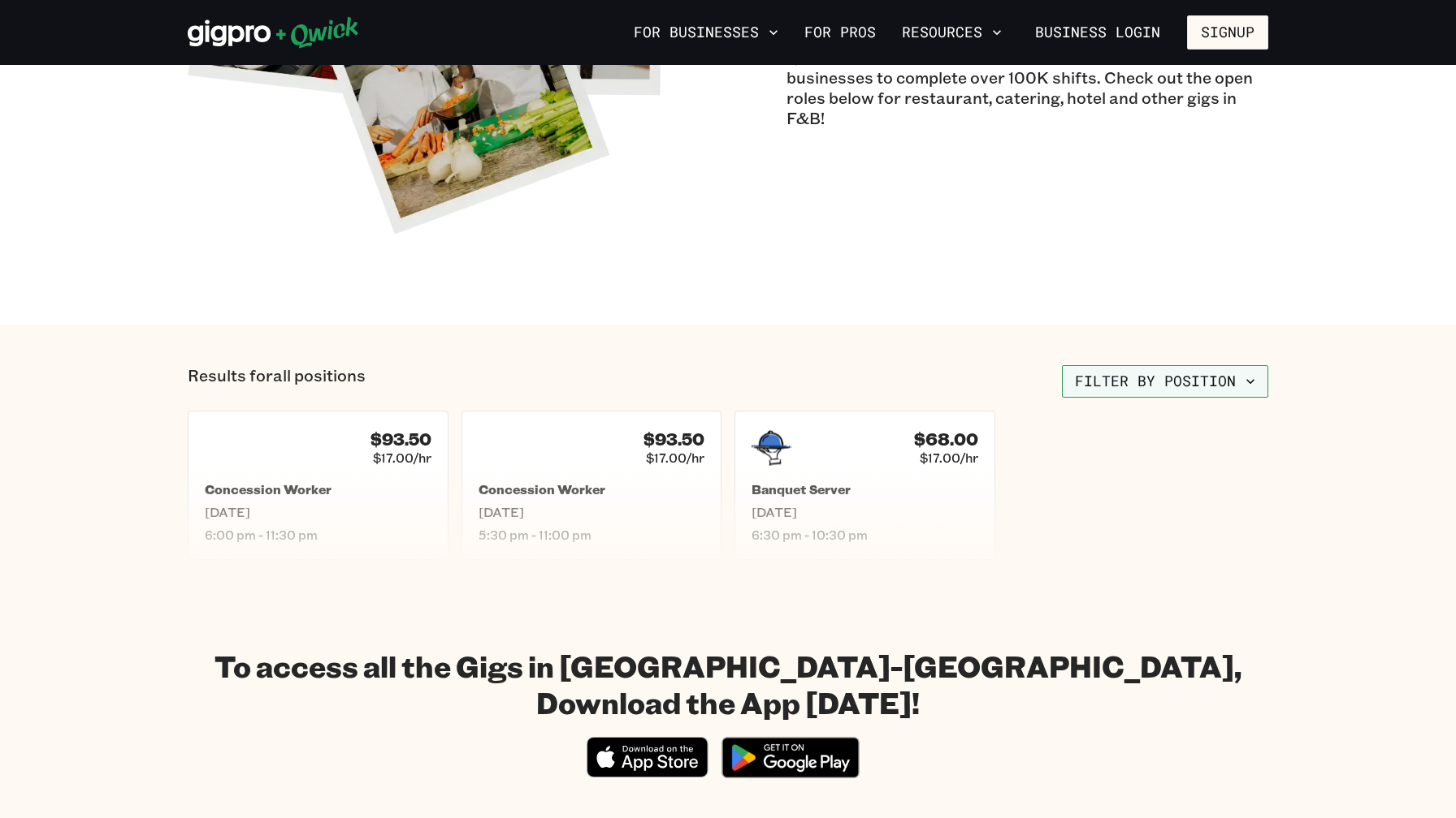
click at [1178, 375] on button "Filter by position" at bounding box center [1164, 382] width 206 height 33
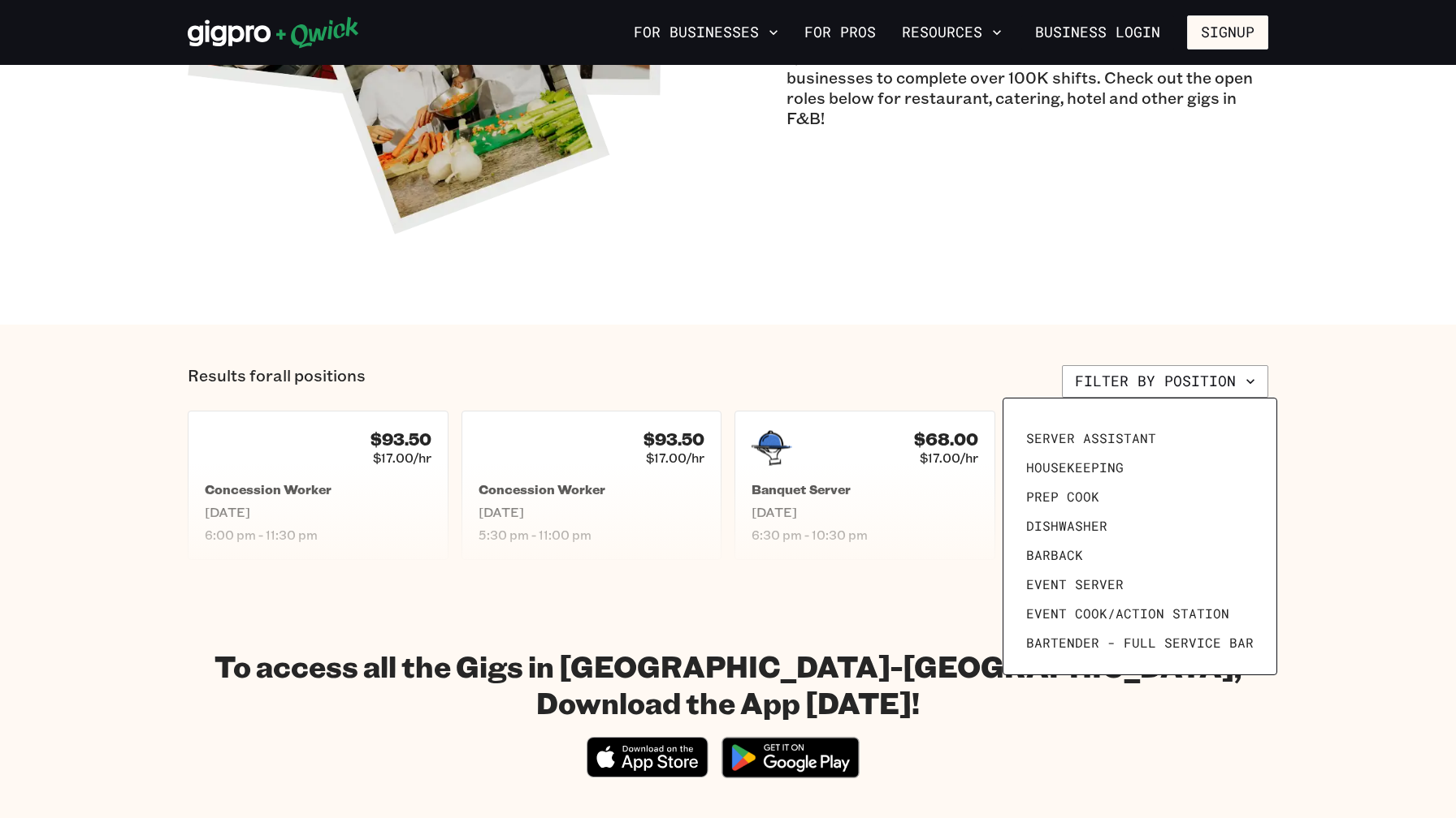
scroll to position [224, 0]
click at [840, 488] on div at bounding box center [728, 409] width 1456 height 818
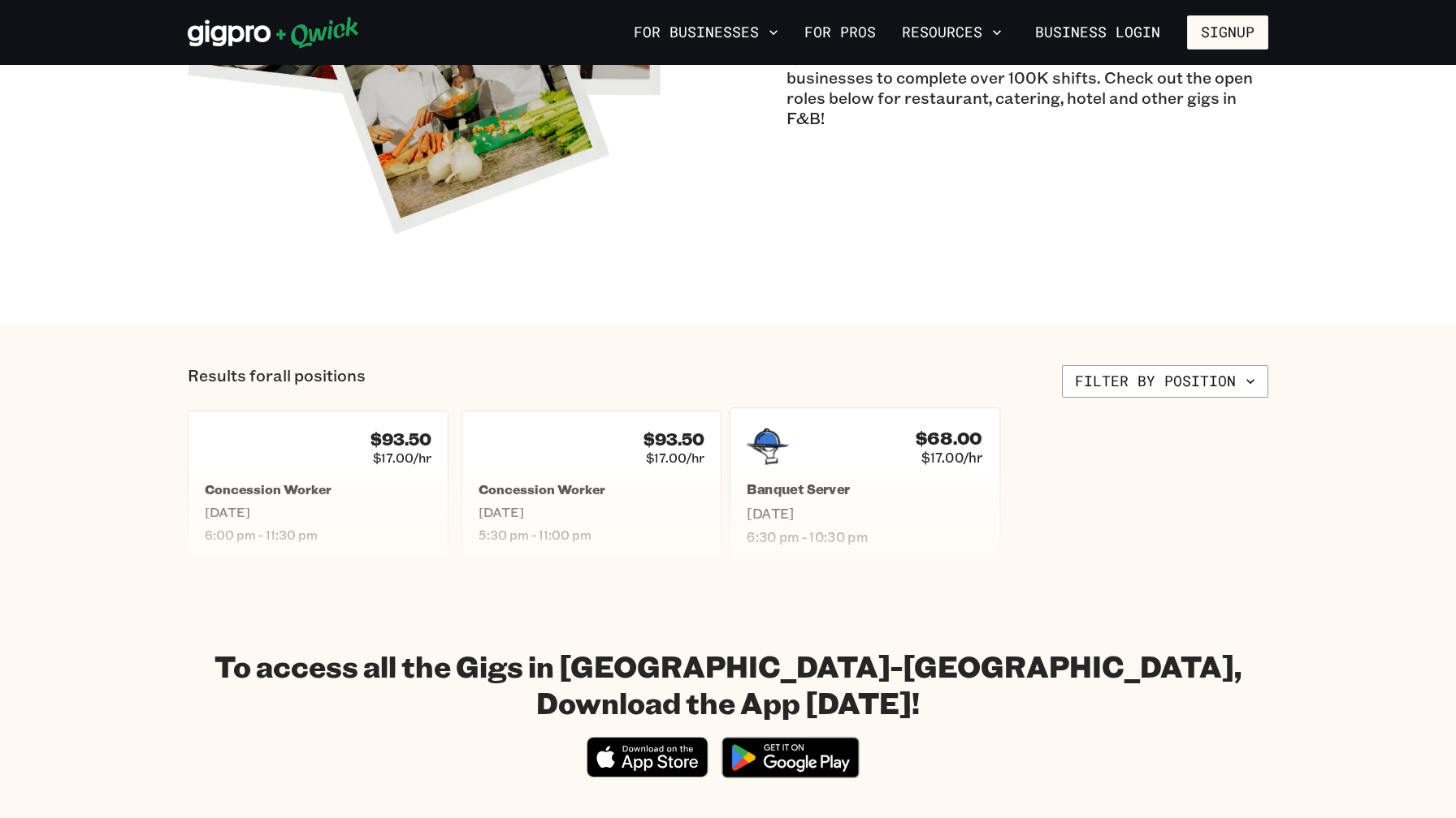
click at [839, 478] on div "$68.00 $17.00/hr Banquet Server Mon, Sep 29 6:30 pm - 10:30 pm" at bounding box center [865, 484] width 271 height 155
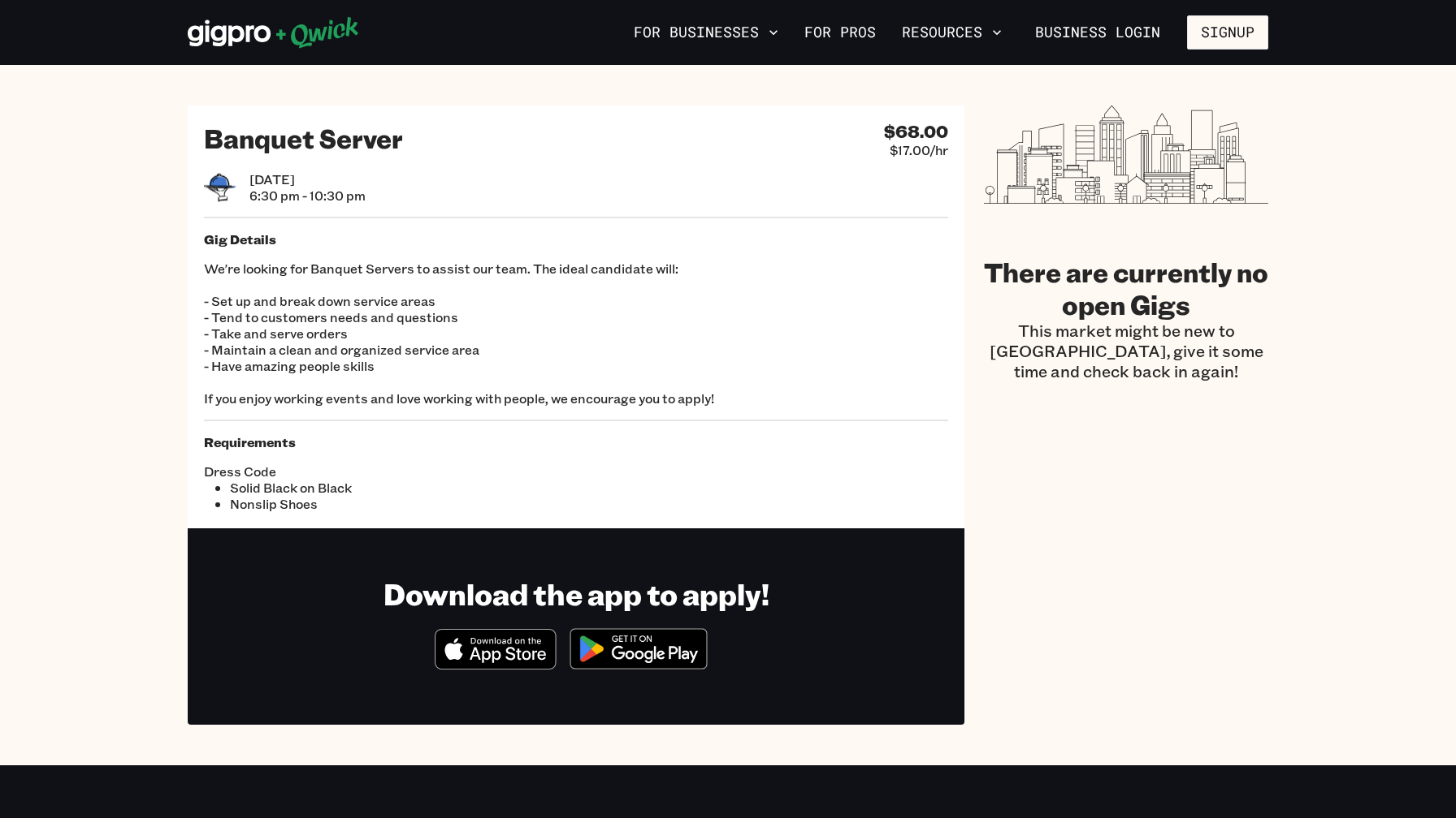
scroll to position [384, 0]
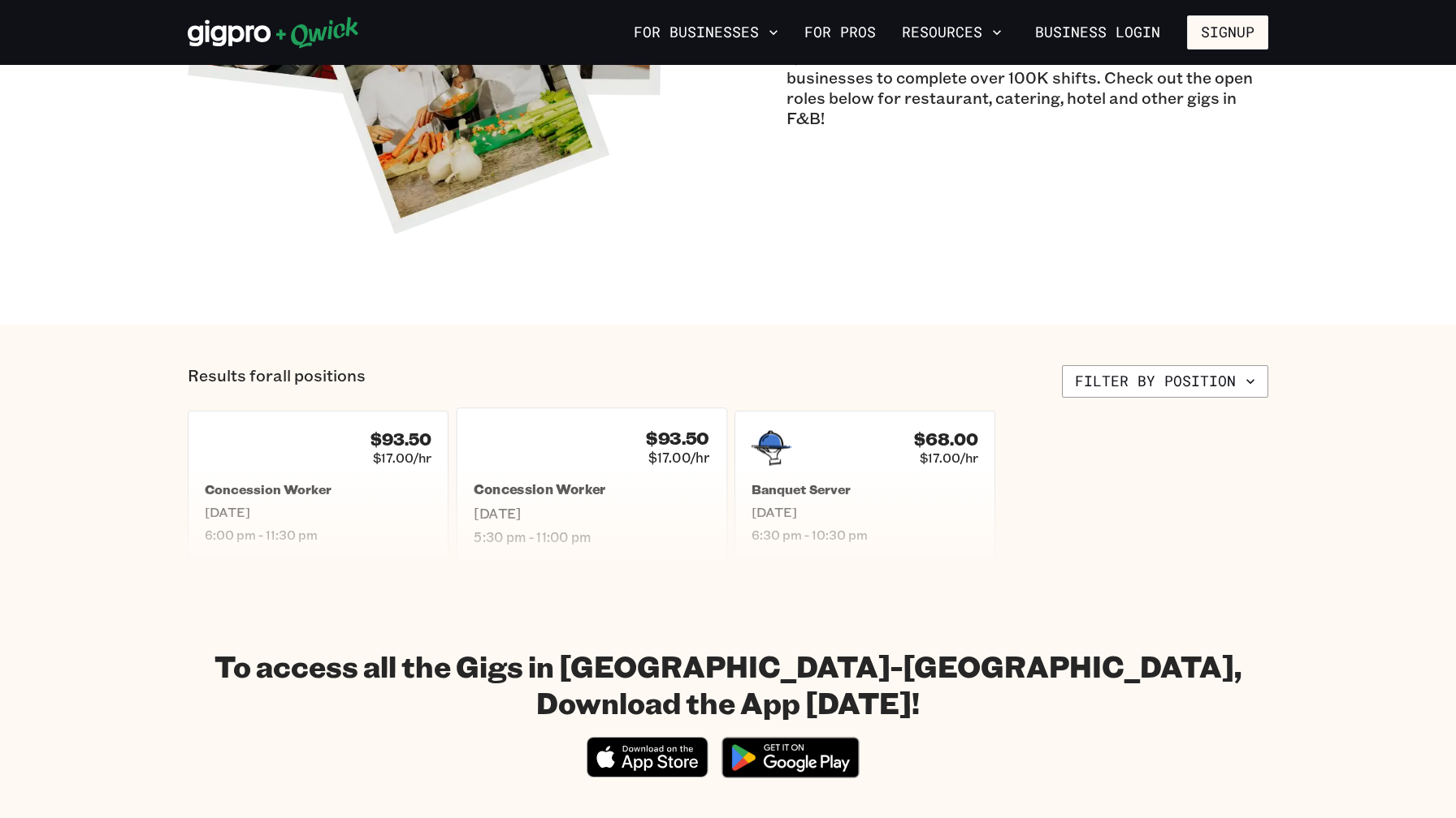
click at [528, 500] on div "Concession Worker Sun, Sep 28 5:30 pm - 11:00 pm" at bounding box center [591, 513] width 235 height 64
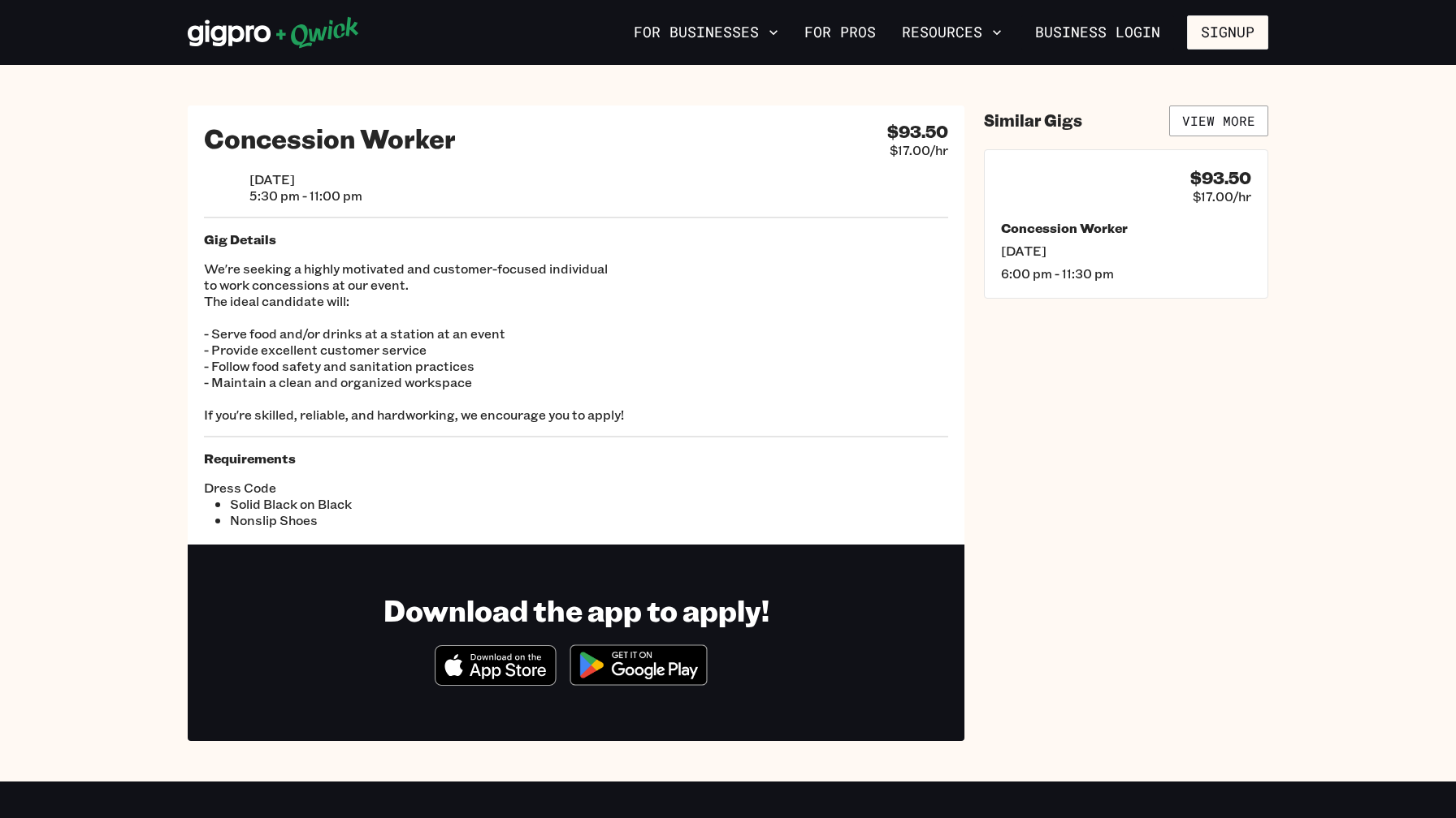
scroll to position [384, 0]
